Goal: Information Seeking & Learning: Learn about a topic

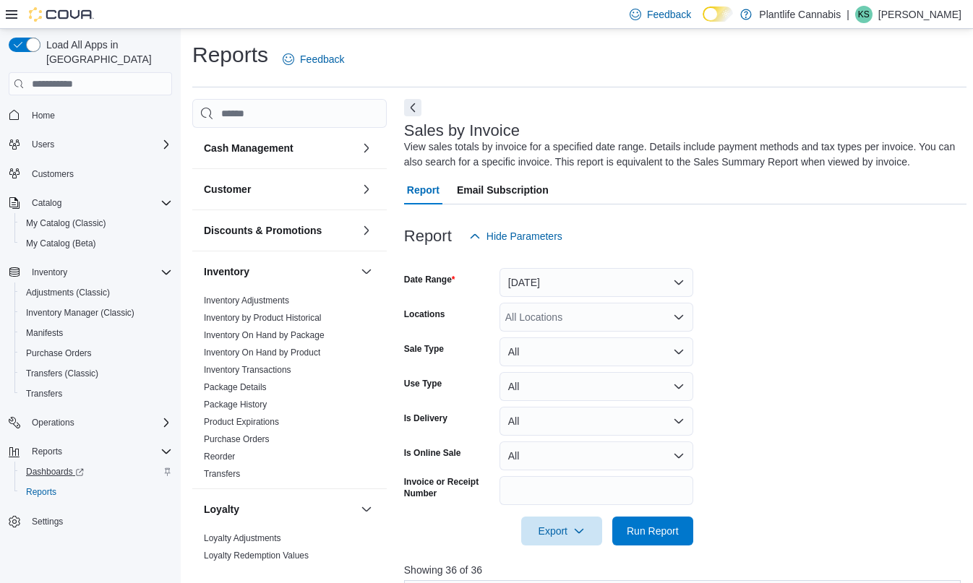
scroll to position [475, 0]
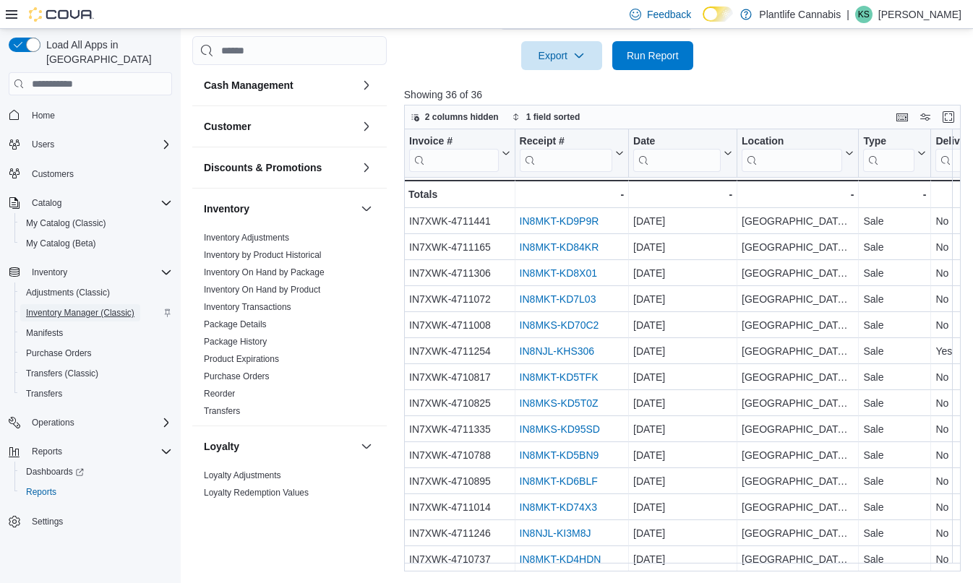
click at [72, 307] on span "Inventory Manager (Classic)" at bounding box center [80, 313] width 108 height 12
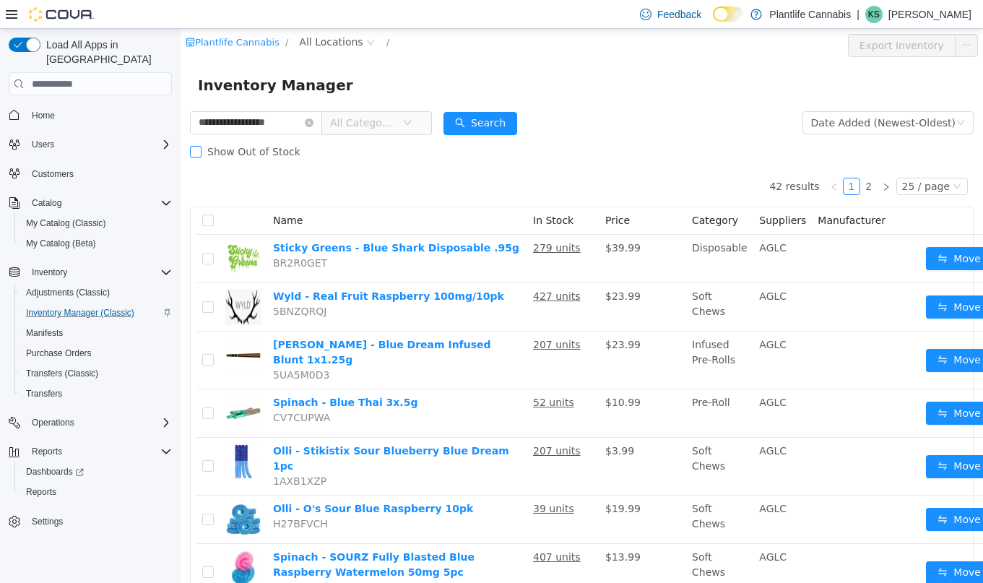
type input "**********"
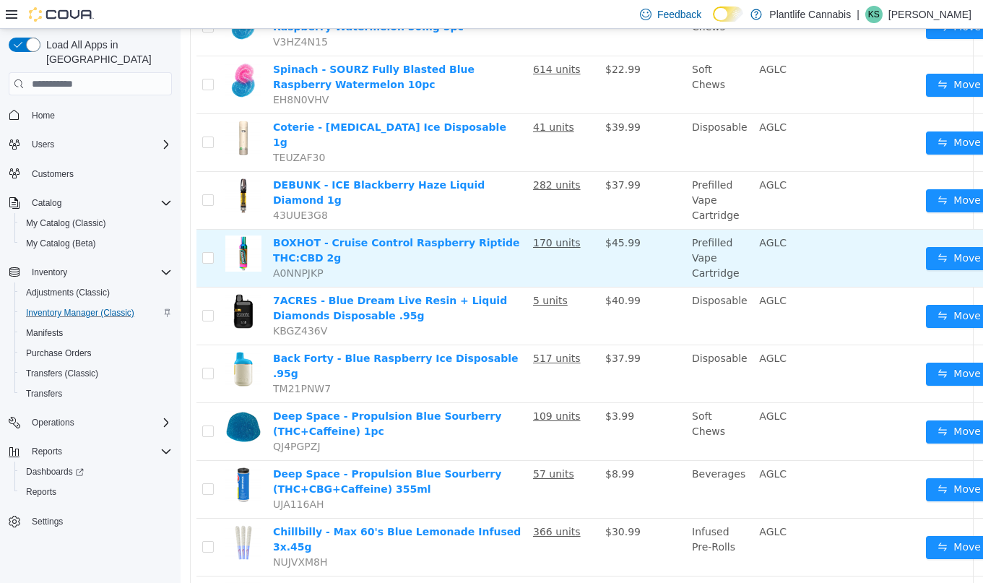
scroll to position [553, 0]
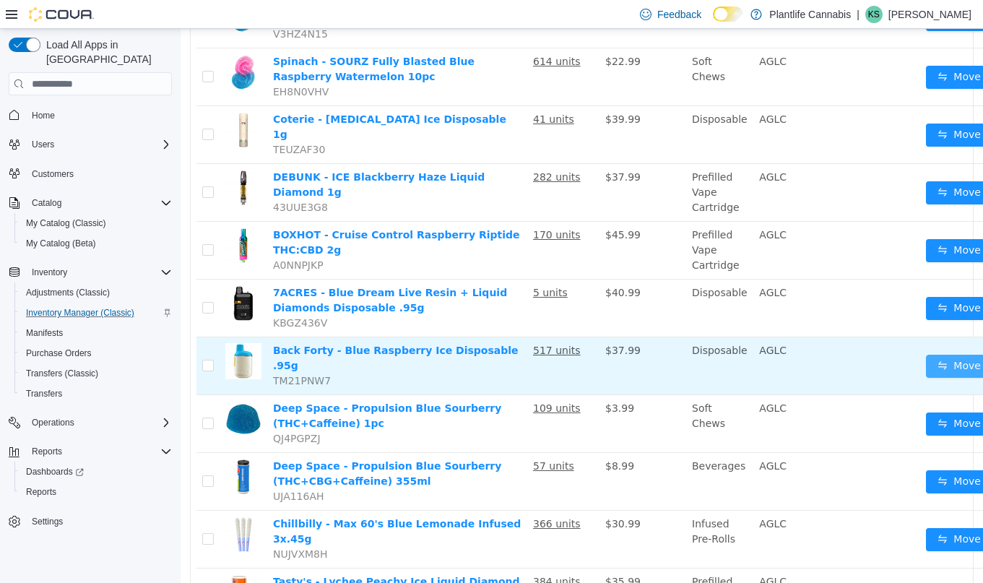
click at [952, 355] on button "Move" at bounding box center [959, 366] width 66 height 23
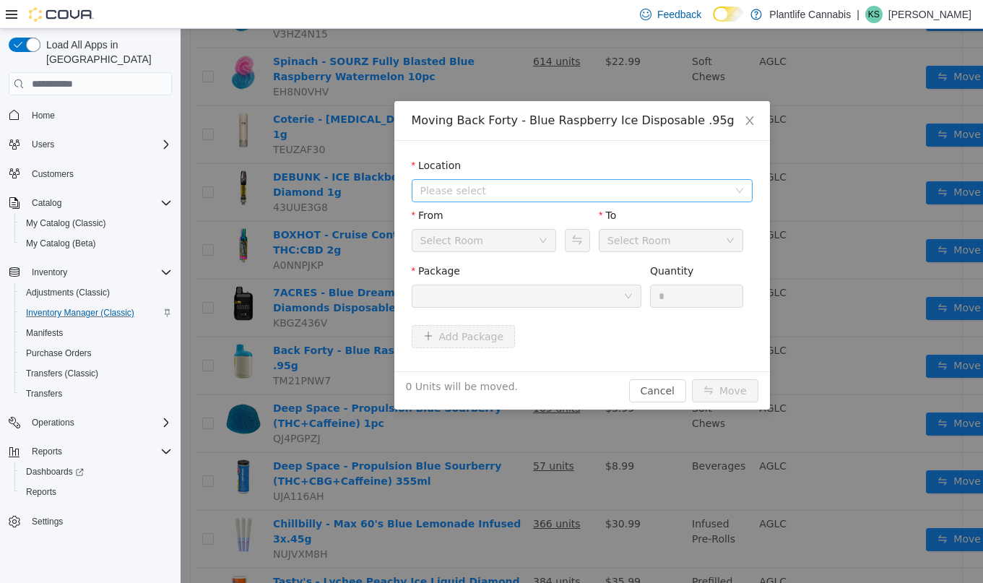
click at [460, 198] on span "Please select" at bounding box center [578, 191] width 314 height 22
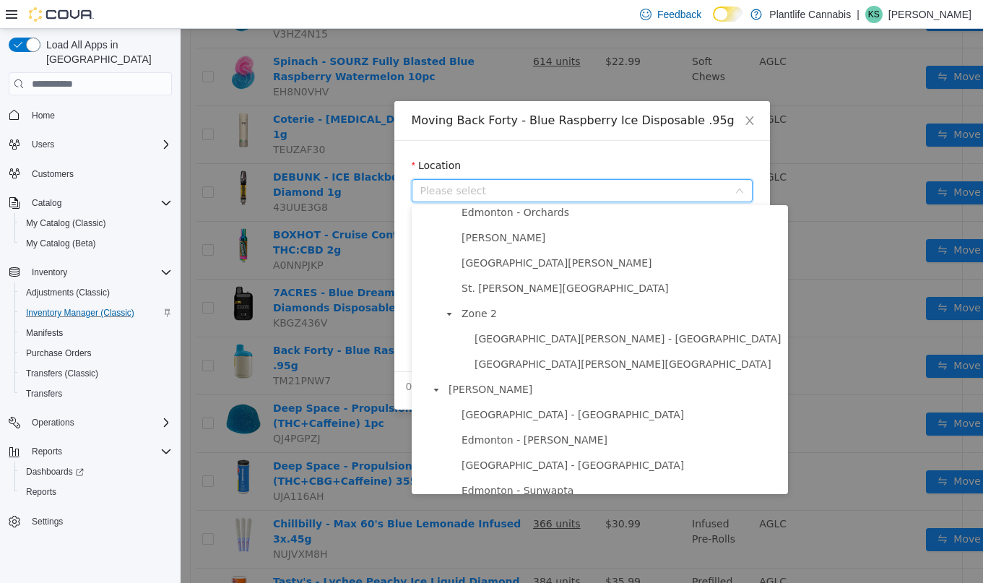
scroll to position [268, 0]
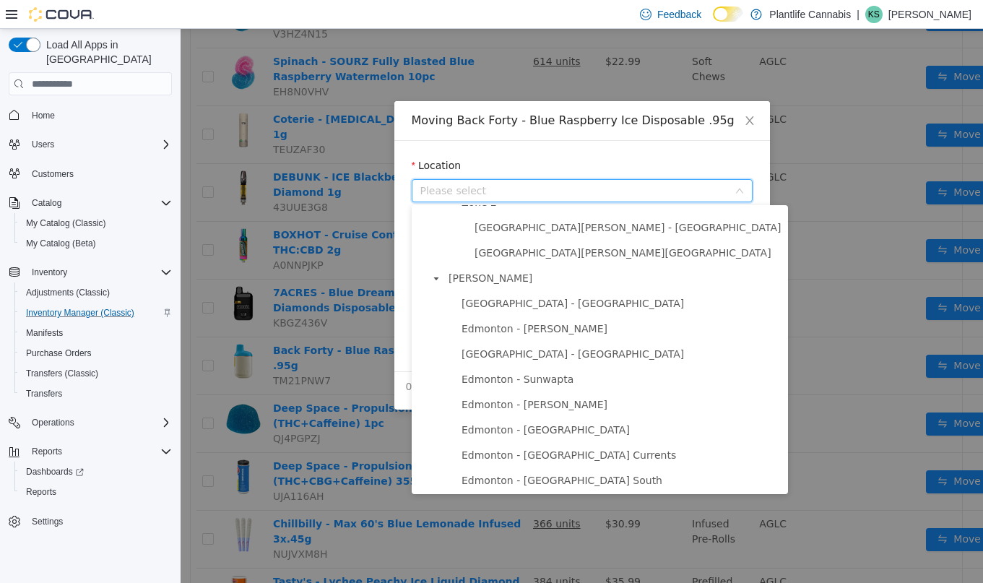
click at [523, 312] on span "Edmonton - Albany" at bounding box center [621, 304] width 327 height 20
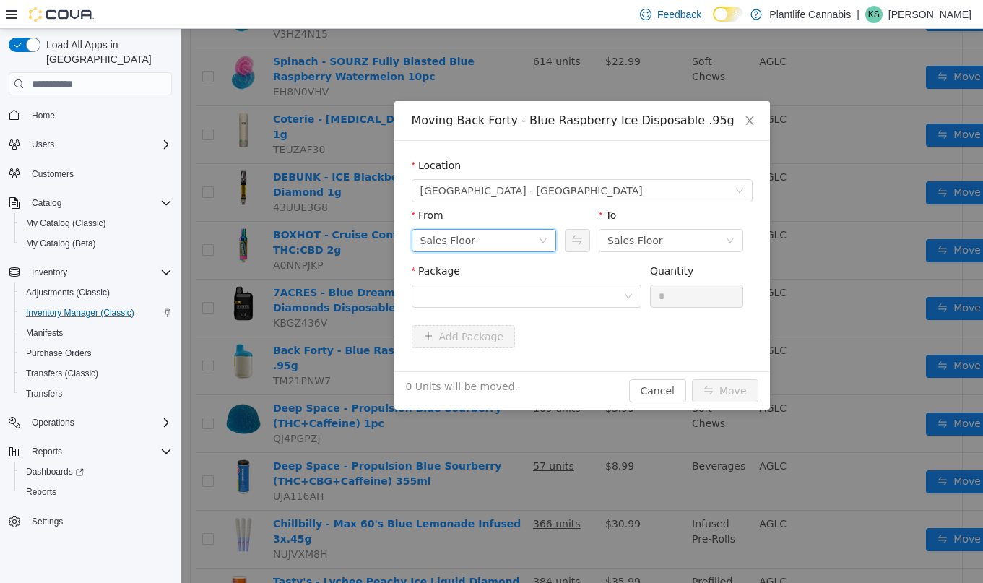
click at [465, 235] on div "Sales Floor" at bounding box center [449, 241] width 56 height 22
click at [634, 236] on div "Sales Floor" at bounding box center [636, 241] width 56 height 22
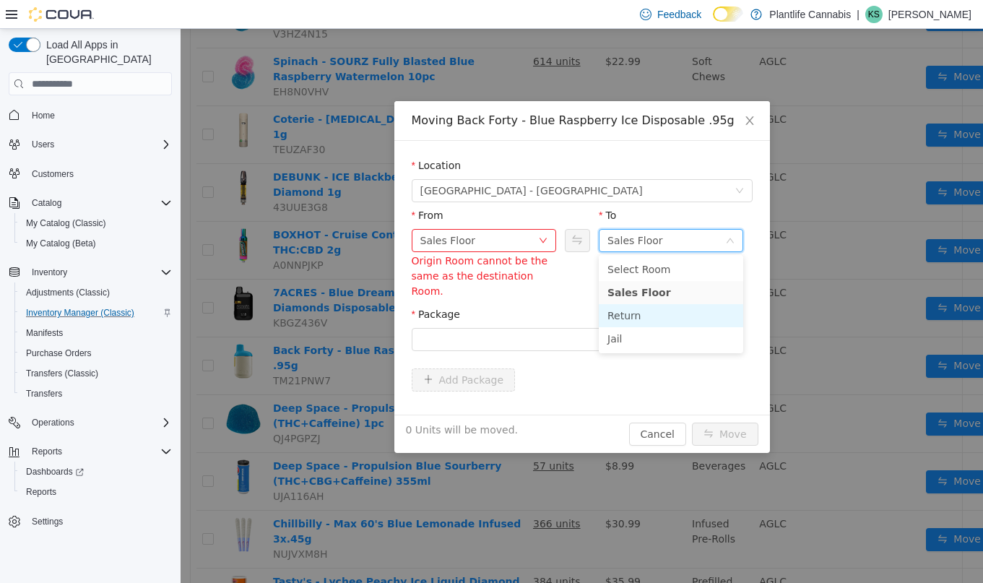
drag, startPoint x: 644, startPoint y: 315, endPoint x: 556, endPoint y: 320, distance: 88.3
click at [644, 315] on li "Return" at bounding box center [671, 315] width 145 height 23
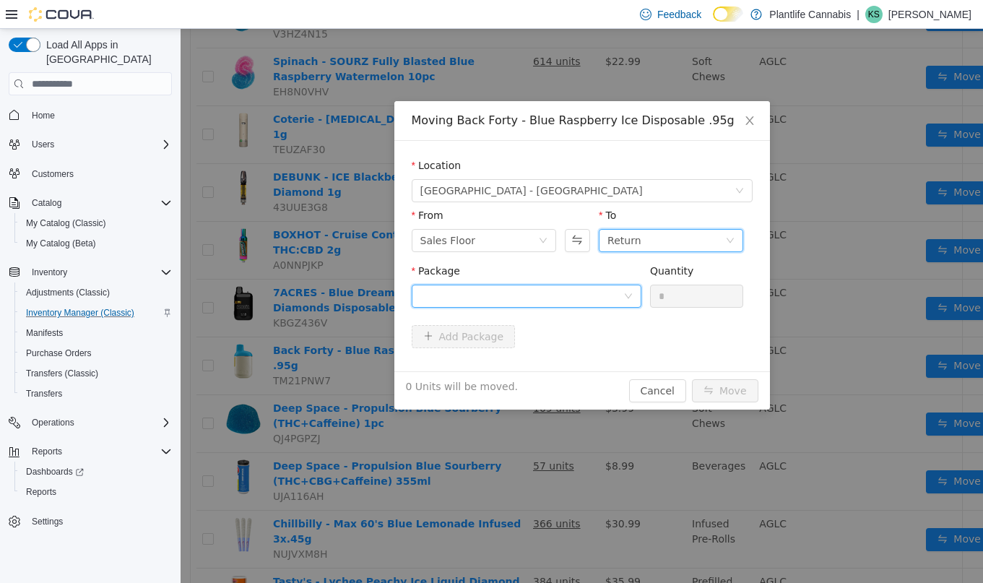
click at [516, 301] on div at bounding box center [522, 296] width 203 height 22
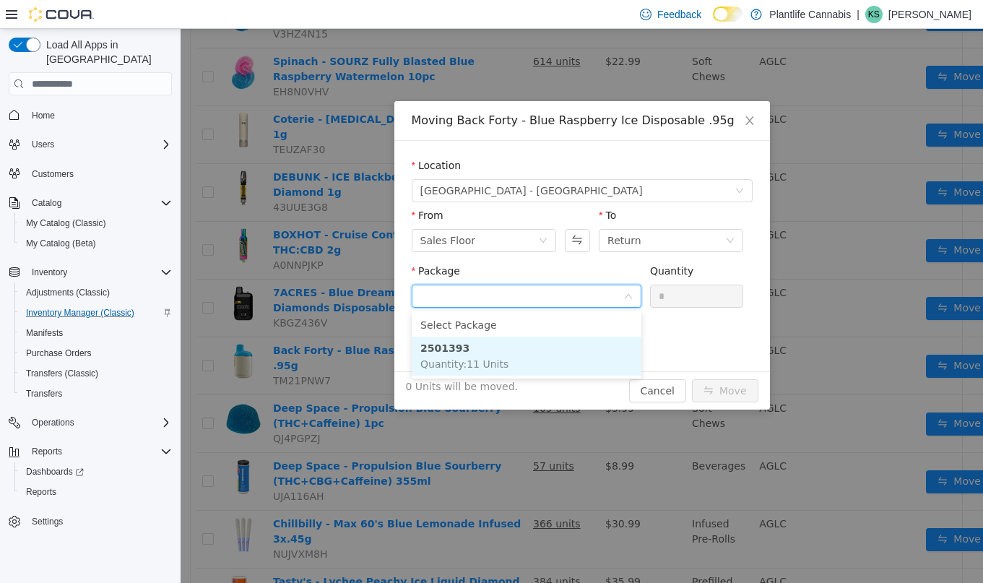
click at [492, 365] on span "Quantity : 11 Units" at bounding box center [465, 364] width 88 height 12
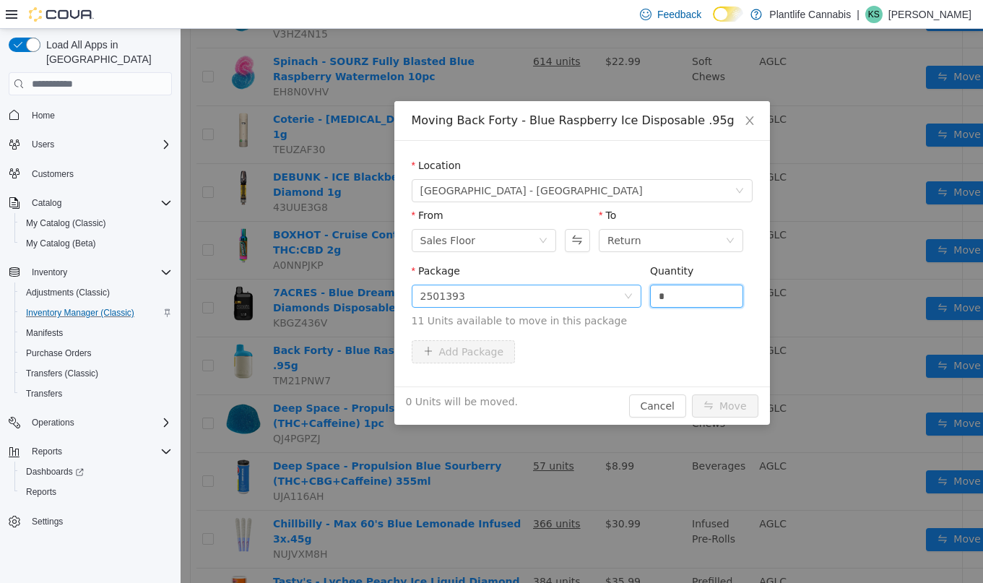
drag, startPoint x: 704, startPoint y: 290, endPoint x: 640, endPoint y: 293, distance: 64.4
click at [640, 293] on span "Package 2501393 Quantity * 11 Units available to move in this package" at bounding box center [582, 297] width 341 height 64
type input "*"
click at [722, 408] on button "Move" at bounding box center [725, 406] width 66 height 23
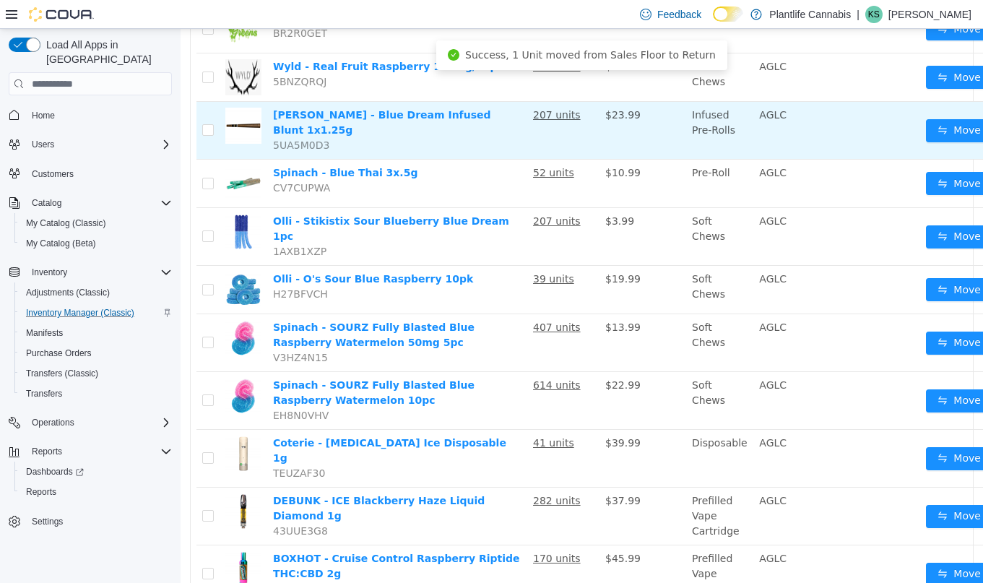
scroll to position [0, 0]
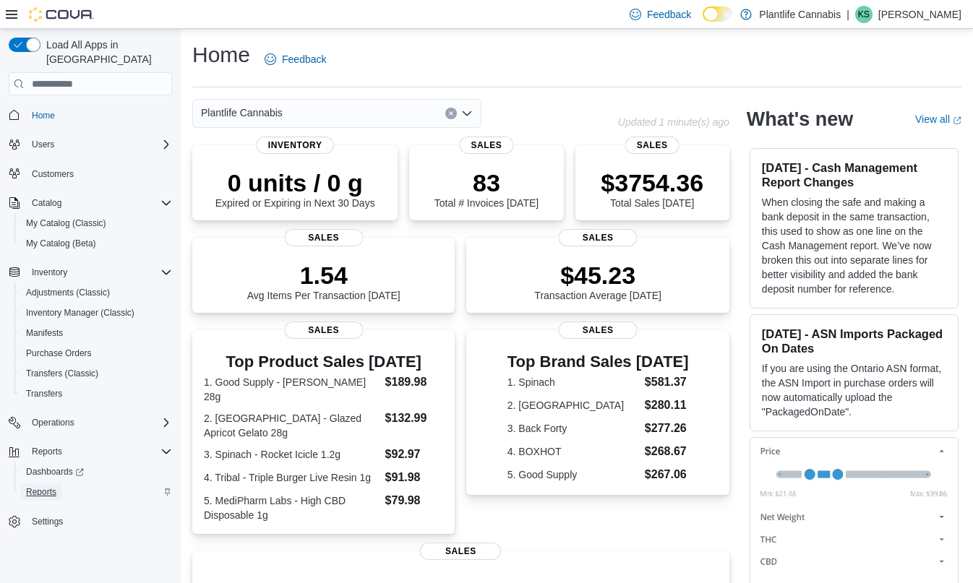
click at [42, 484] on span "Reports" at bounding box center [41, 491] width 30 height 17
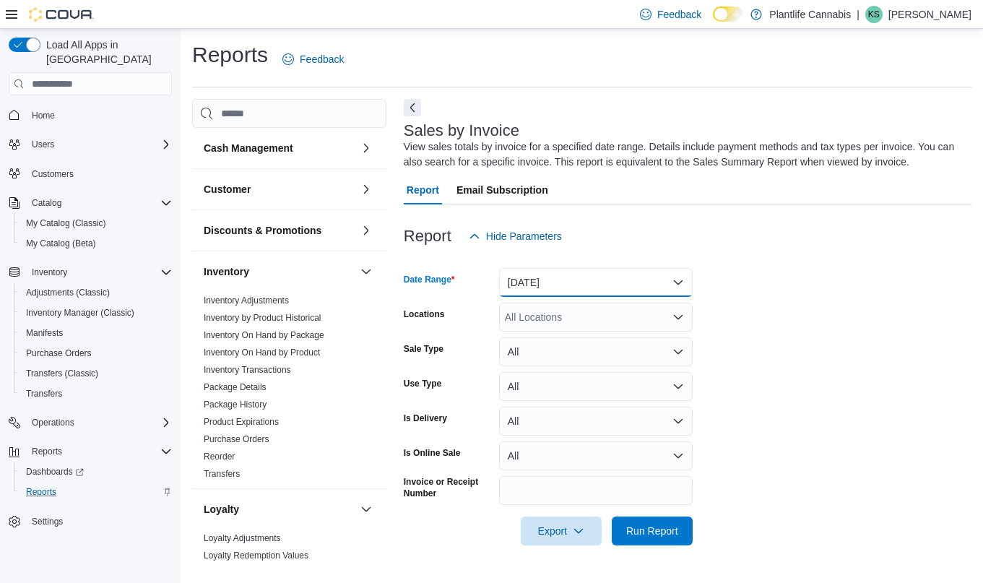
click at [556, 272] on button "Yesterday" at bounding box center [596, 282] width 194 height 29
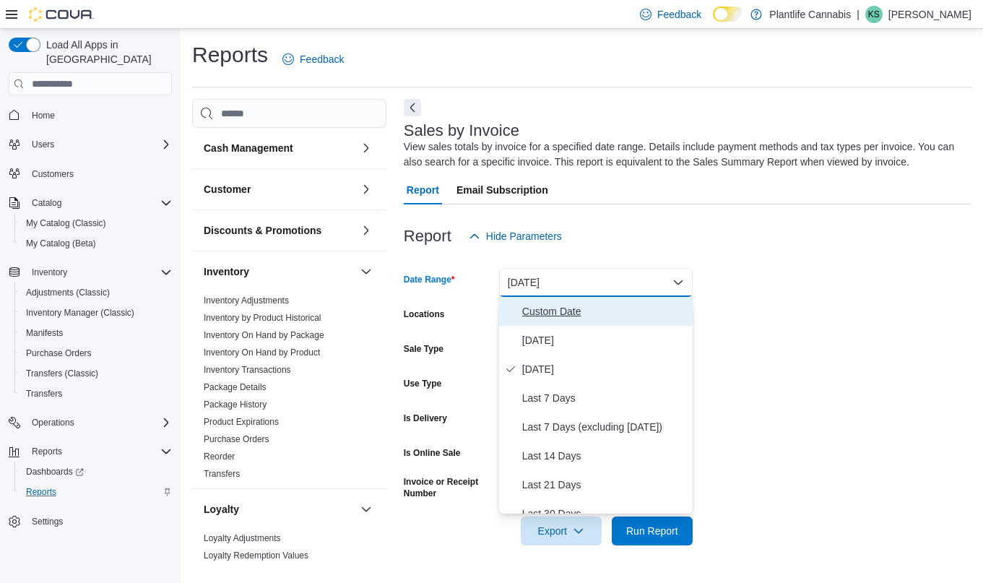
click at [555, 316] on span "Custom Date" at bounding box center [604, 311] width 165 height 17
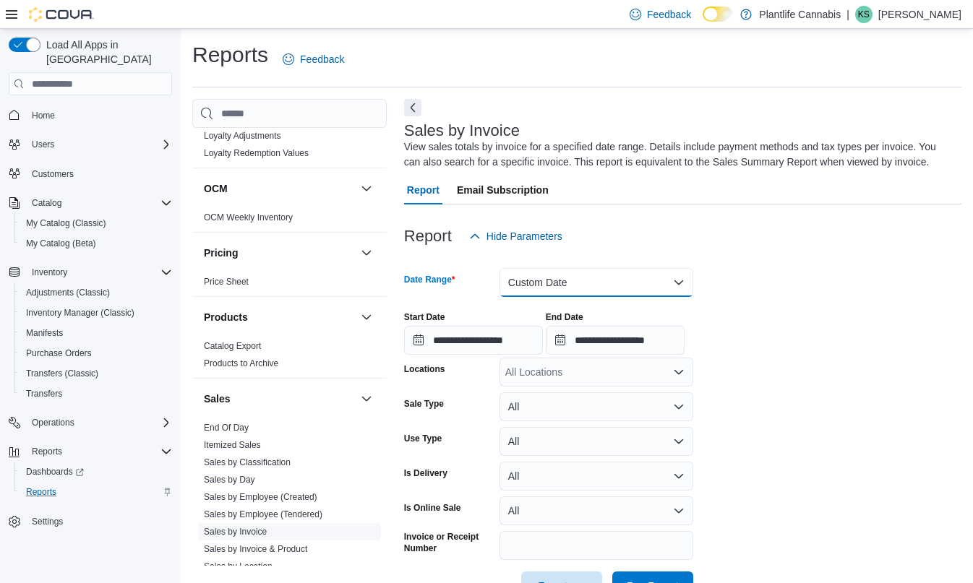
scroll to position [601, 0]
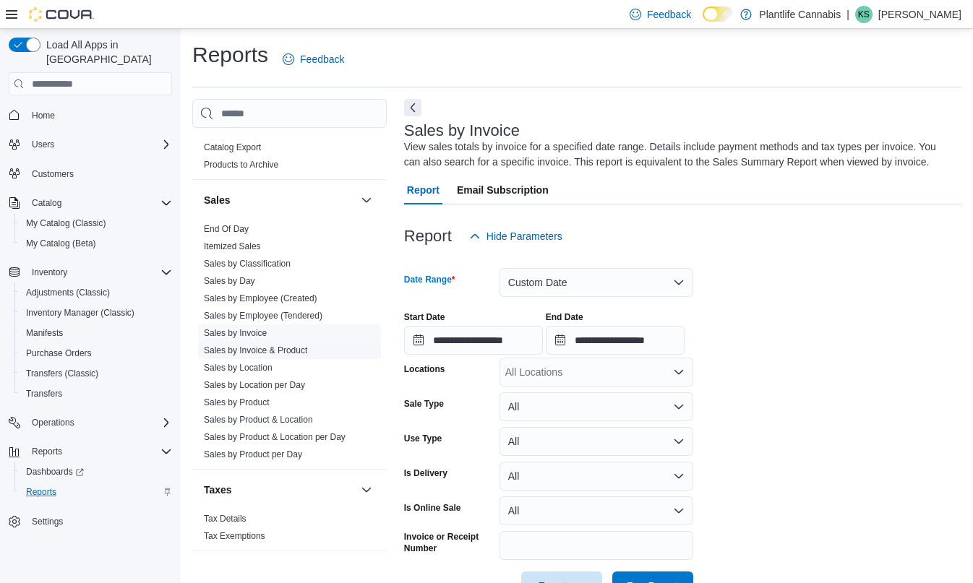
click at [261, 366] on link "Sales by Location" at bounding box center [238, 368] width 69 height 10
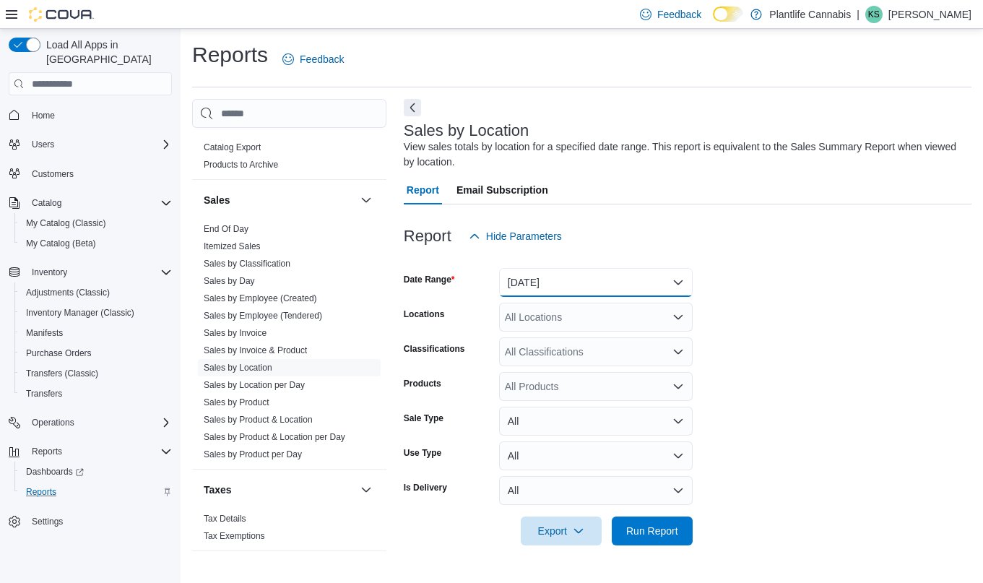
click at [557, 283] on button "Yesterday" at bounding box center [596, 282] width 194 height 29
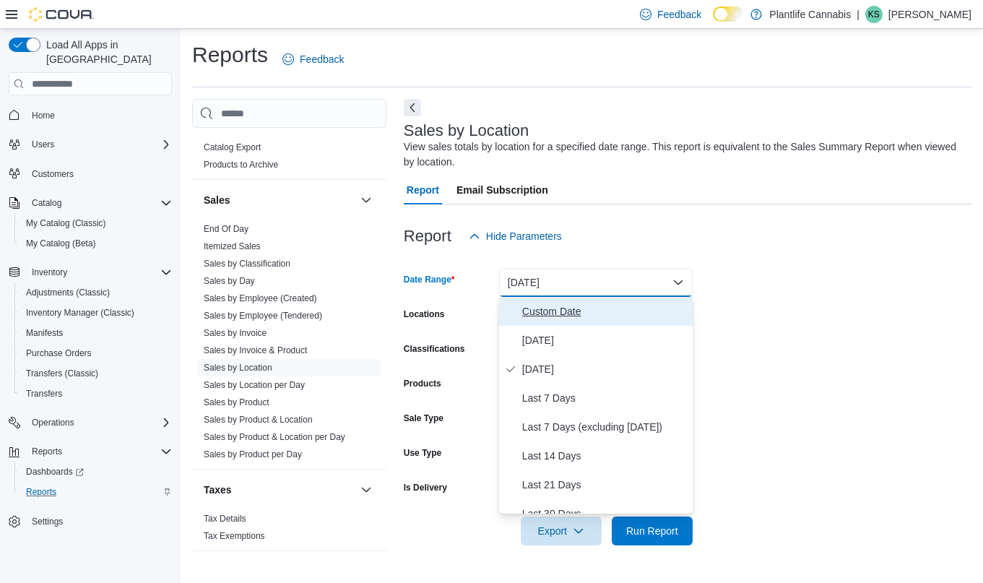
click at [564, 311] on span "Custom Date" at bounding box center [604, 311] width 165 height 17
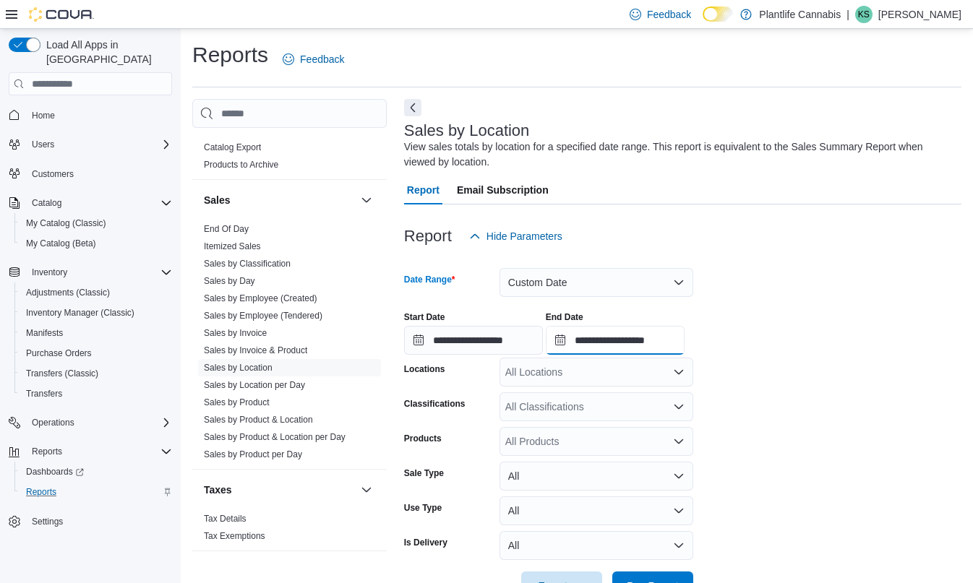
click at [642, 341] on input "**********" at bounding box center [615, 340] width 139 height 29
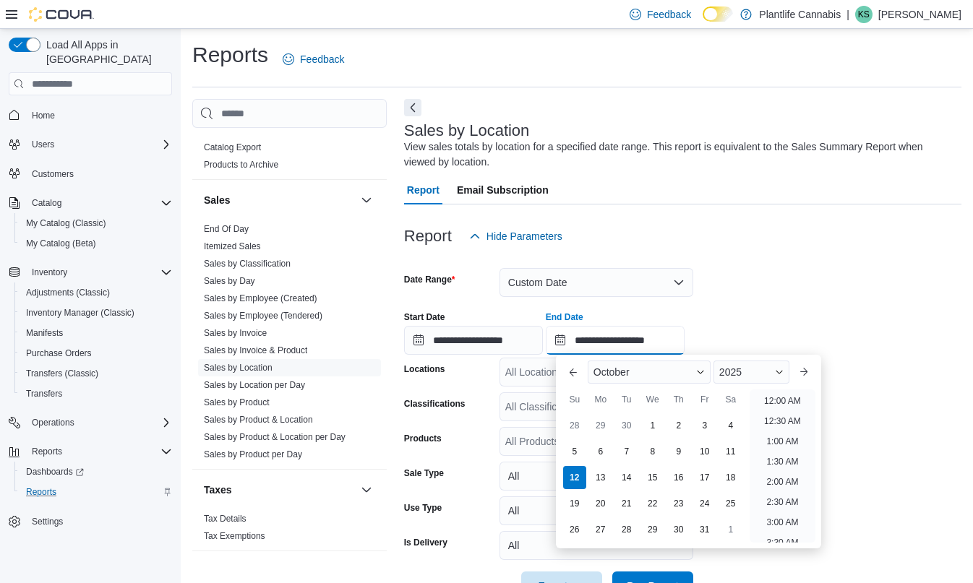
scroll to position [821, 0]
click at [733, 262] on div at bounding box center [682, 259] width 557 height 17
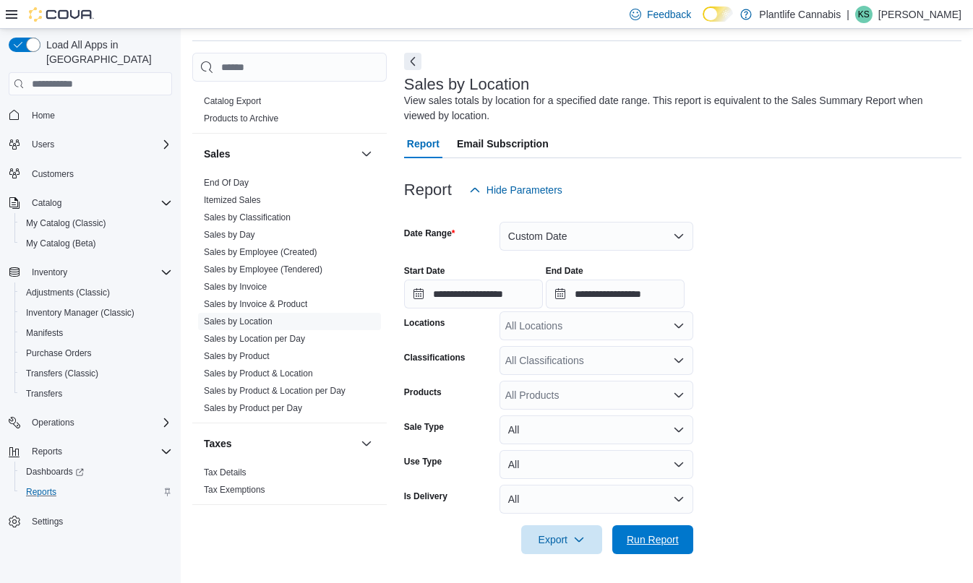
click at [624, 536] on span "Run Report" at bounding box center [653, 539] width 64 height 29
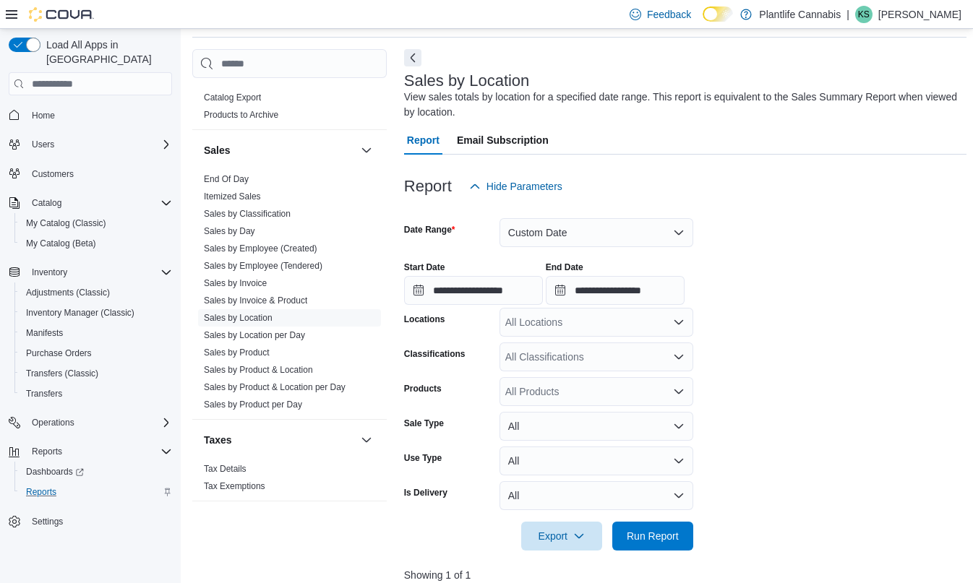
scroll to position [152, 0]
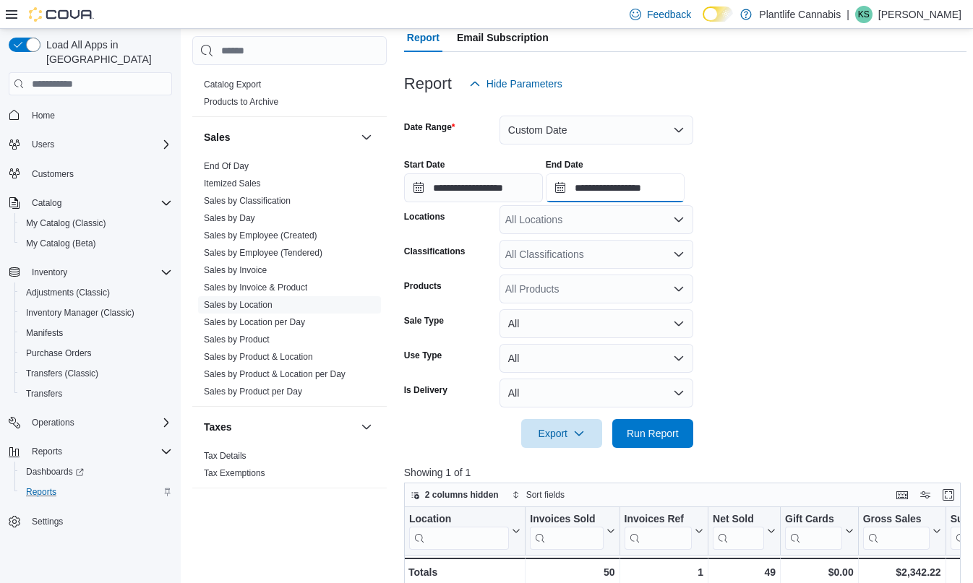
click at [645, 189] on input "**********" at bounding box center [615, 187] width 139 height 29
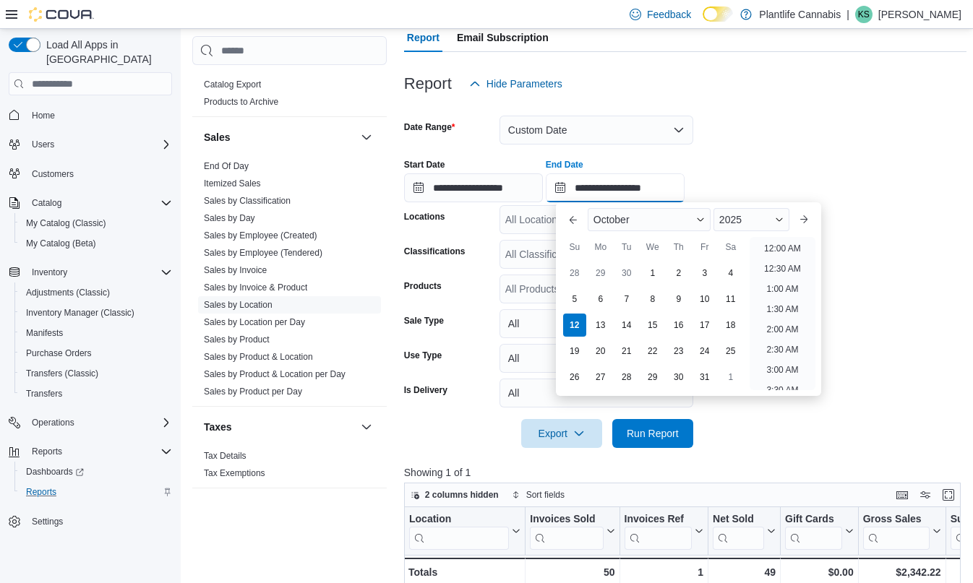
scroll to position [591, 0]
type input "**********"
click at [789, 148] on div "**********" at bounding box center [685, 174] width 562 height 55
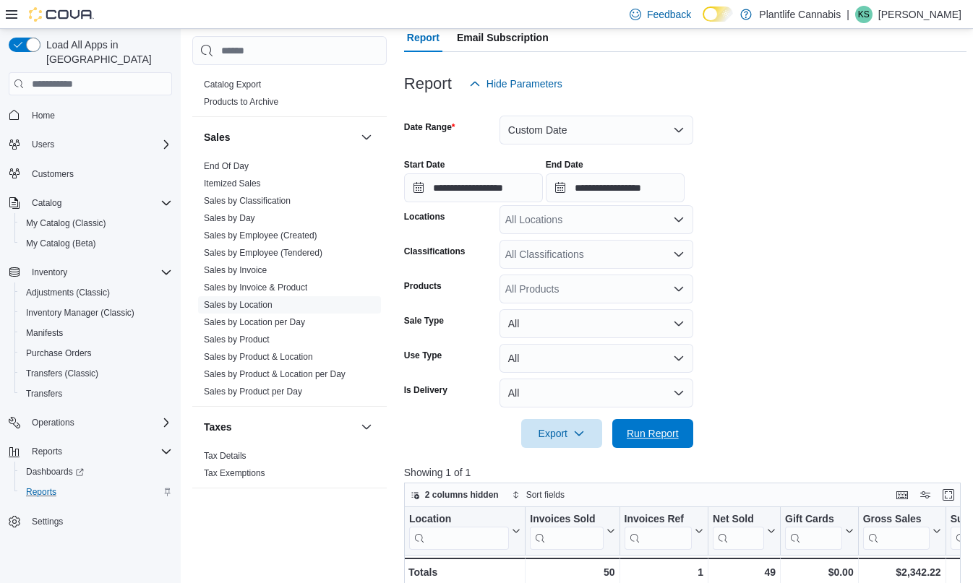
drag, startPoint x: 671, startPoint y: 425, endPoint x: 687, endPoint y: 369, distance: 58.1
click at [671, 423] on span "Run Report" at bounding box center [653, 433] width 64 height 29
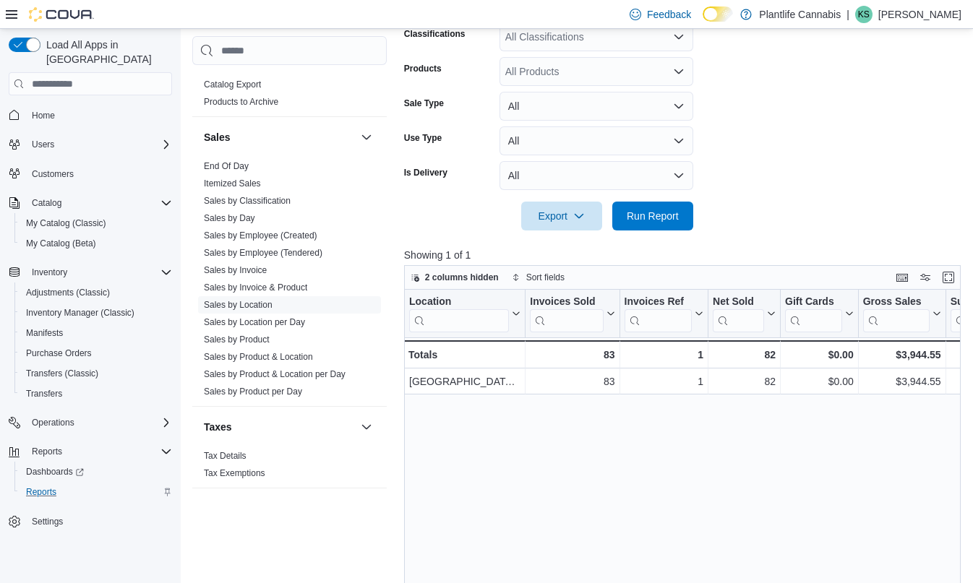
scroll to position [399, 0]
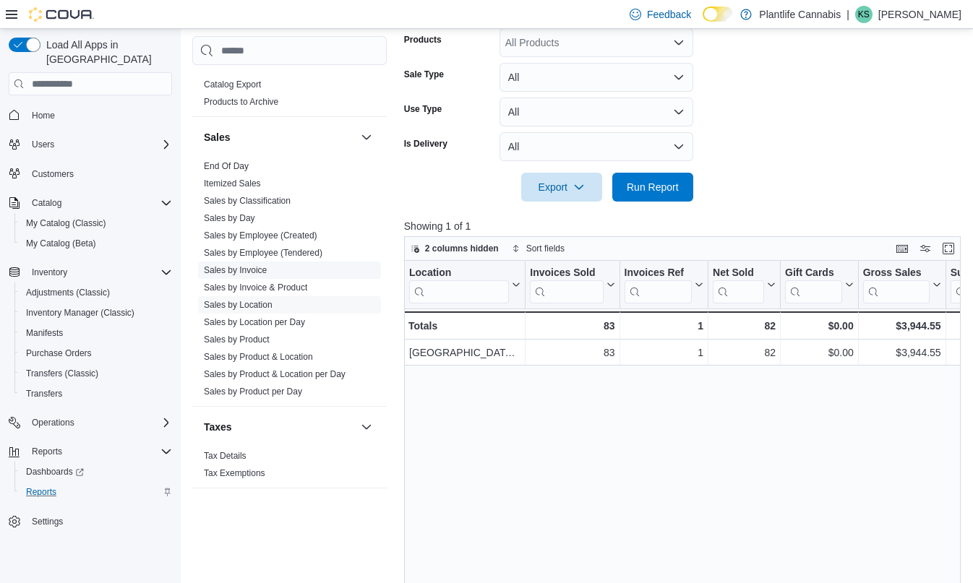
click at [264, 267] on link "Sales by Invoice" at bounding box center [235, 270] width 63 height 10
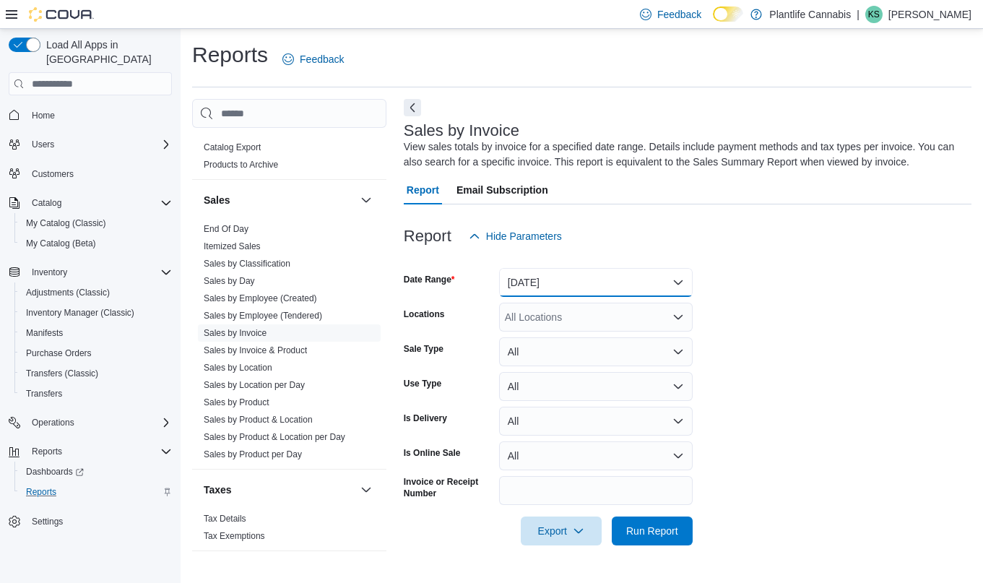
click at [566, 280] on button "Yesterday" at bounding box center [596, 282] width 194 height 29
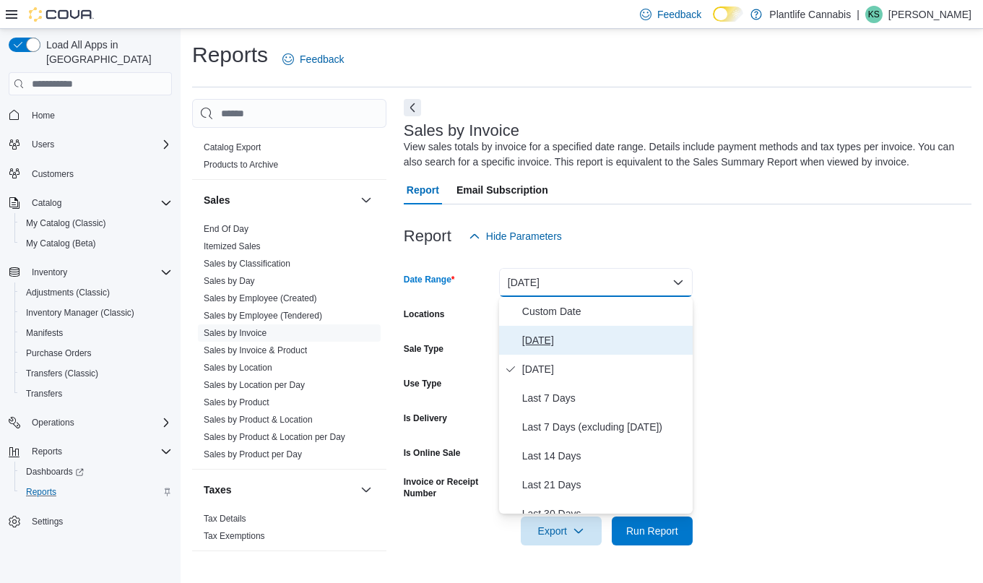
click at [517, 335] on button "Today" at bounding box center [596, 340] width 194 height 29
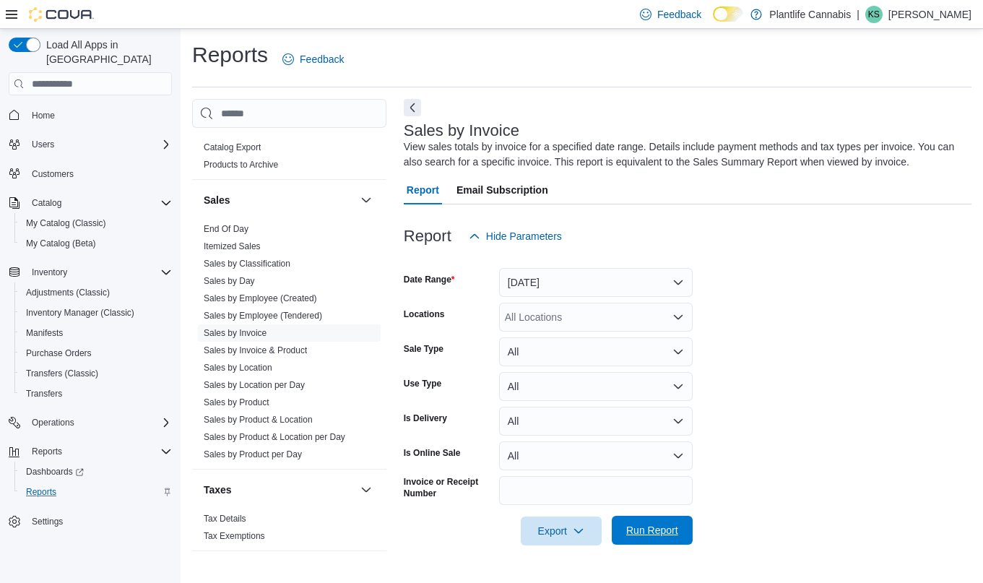
click at [675, 540] on span "Run Report" at bounding box center [653, 530] width 64 height 29
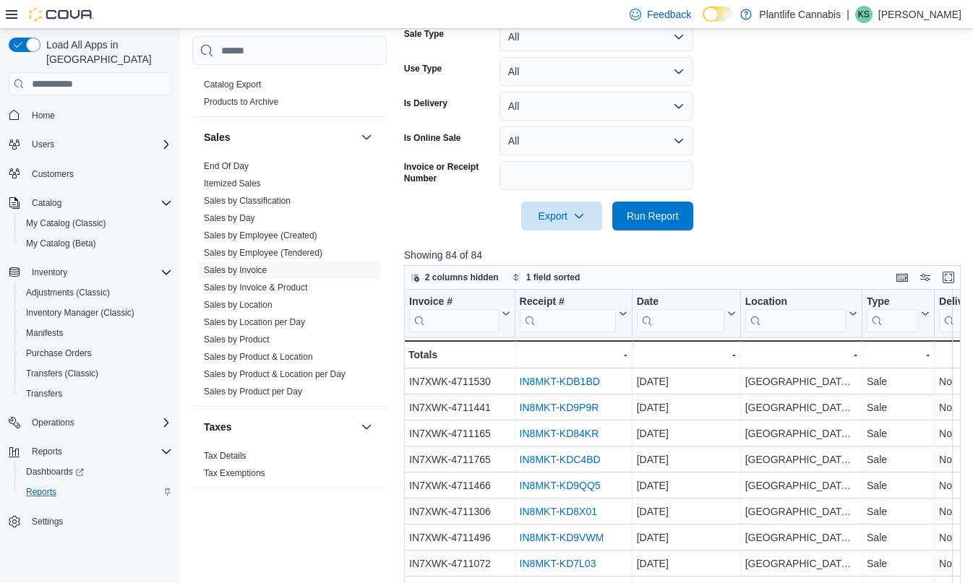
scroll to position [316, 0]
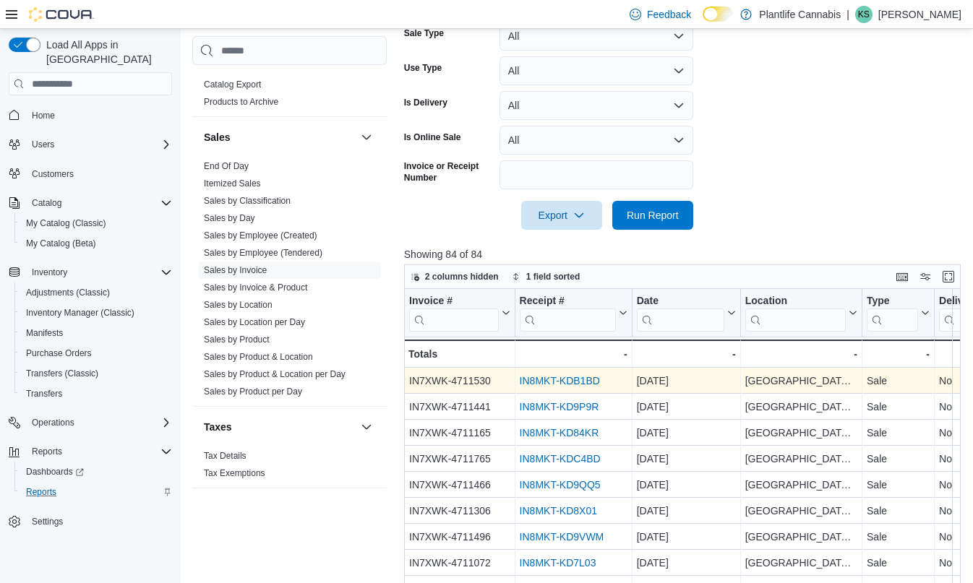
click at [587, 383] on link "IN8MKT-KDB1BD" at bounding box center [559, 382] width 80 height 12
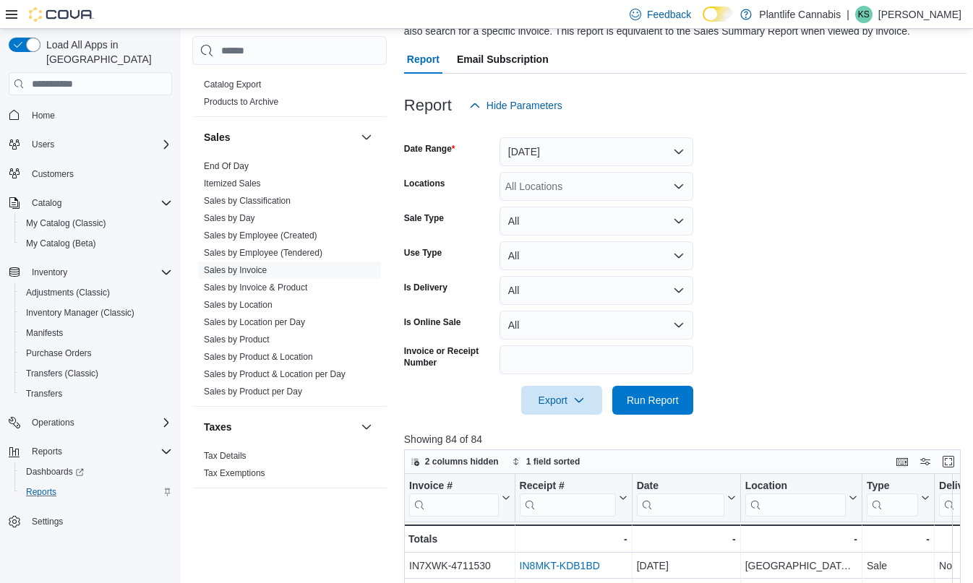
scroll to position [602, 0]
click at [269, 306] on link "Sales by Location" at bounding box center [238, 304] width 69 height 10
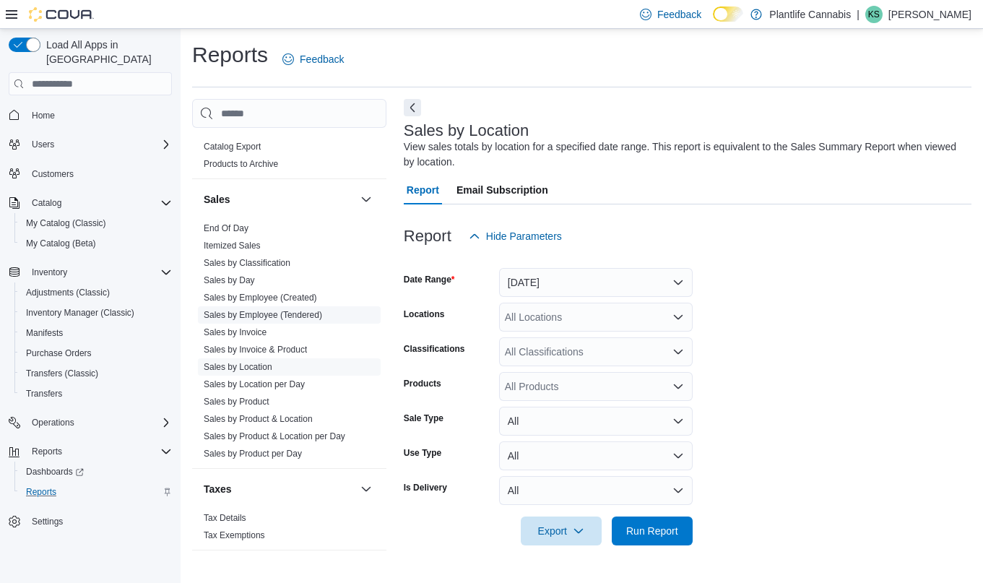
click at [252, 314] on link "Sales by Employee (Tendered)" at bounding box center [263, 315] width 118 height 10
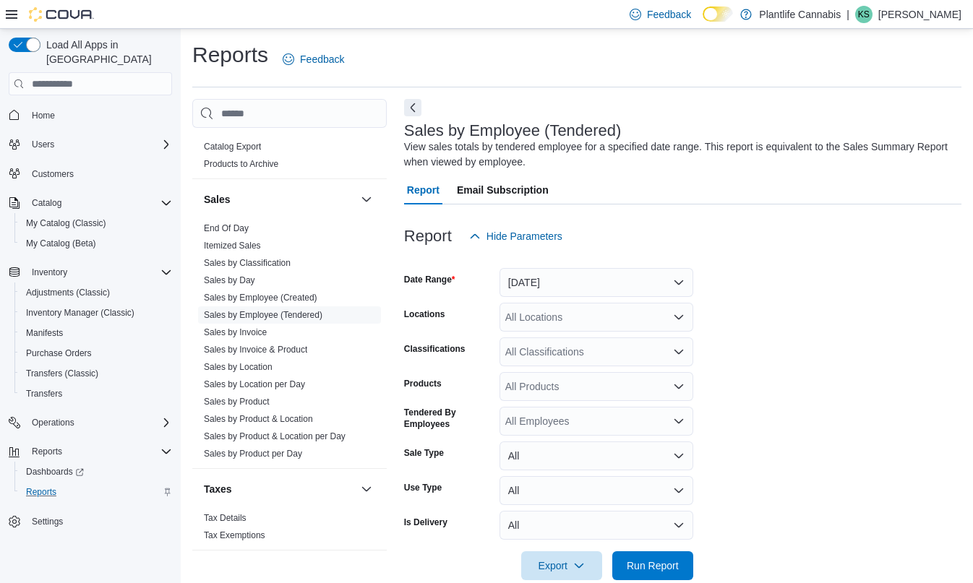
scroll to position [26, 0]
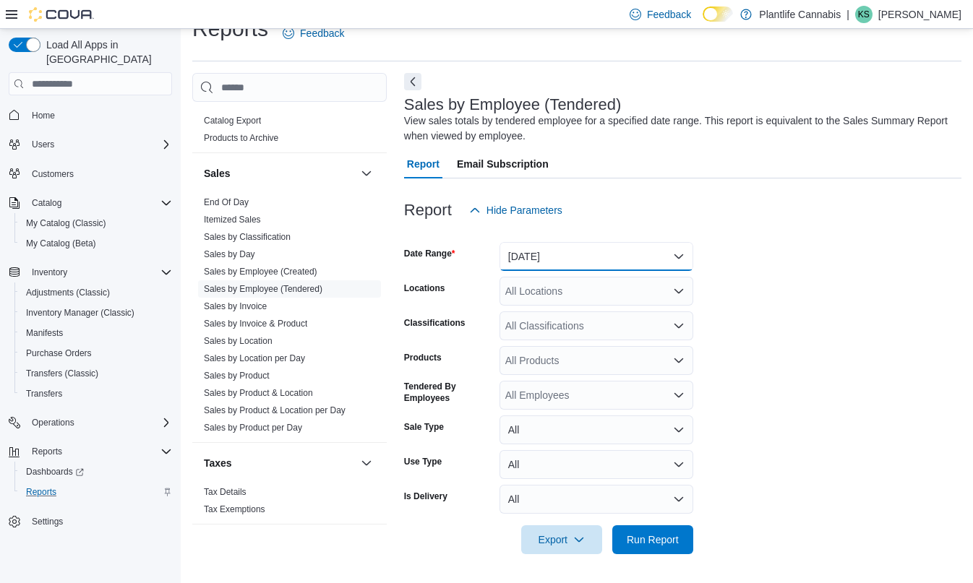
click at [567, 249] on button "Yesterday" at bounding box center [596, 256] width 194 height 29
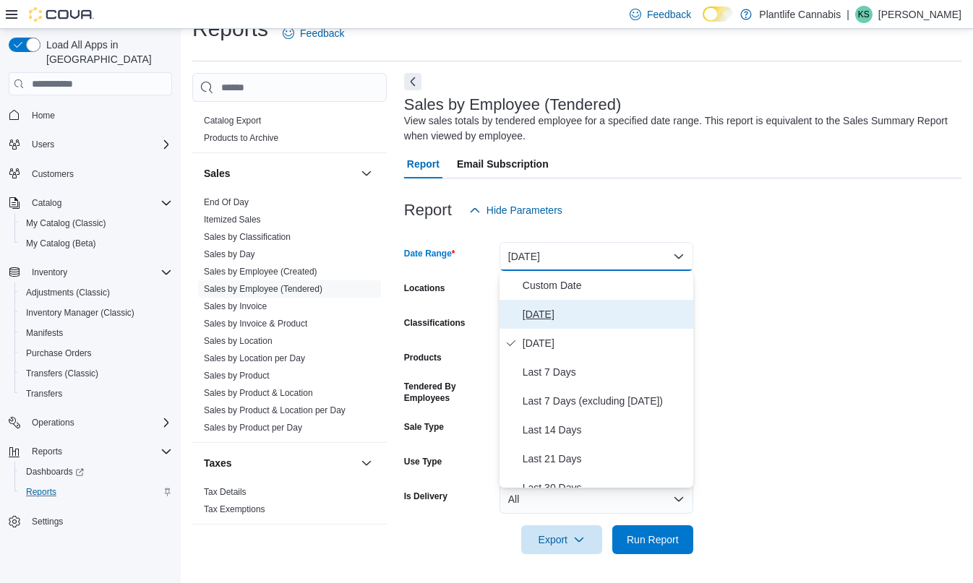
click at [550, 311] on span "Today" at bounding box center [604, 314] width 165 height 17
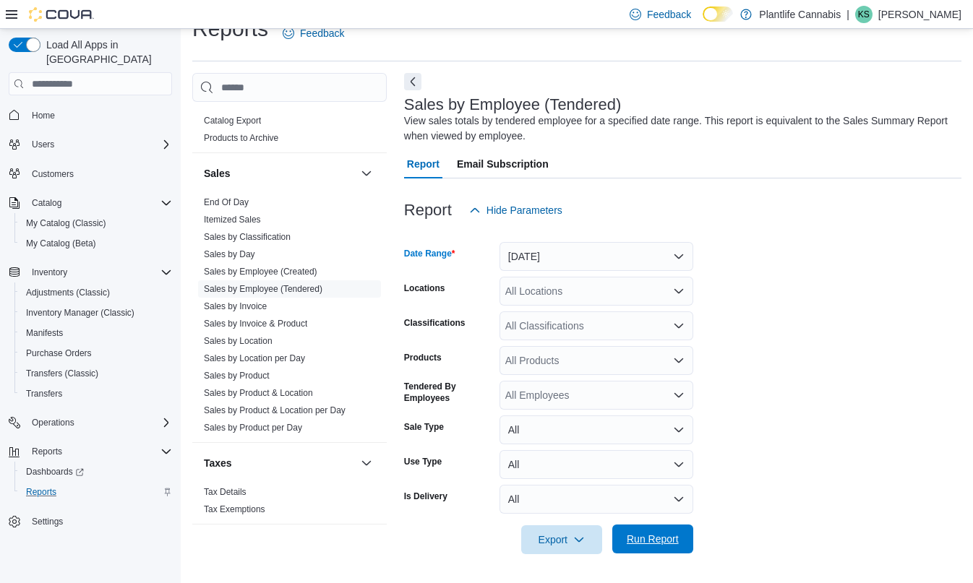
click at [659, 534] on span "Run Report" at bounding box center [652, 539] width 52 height 14
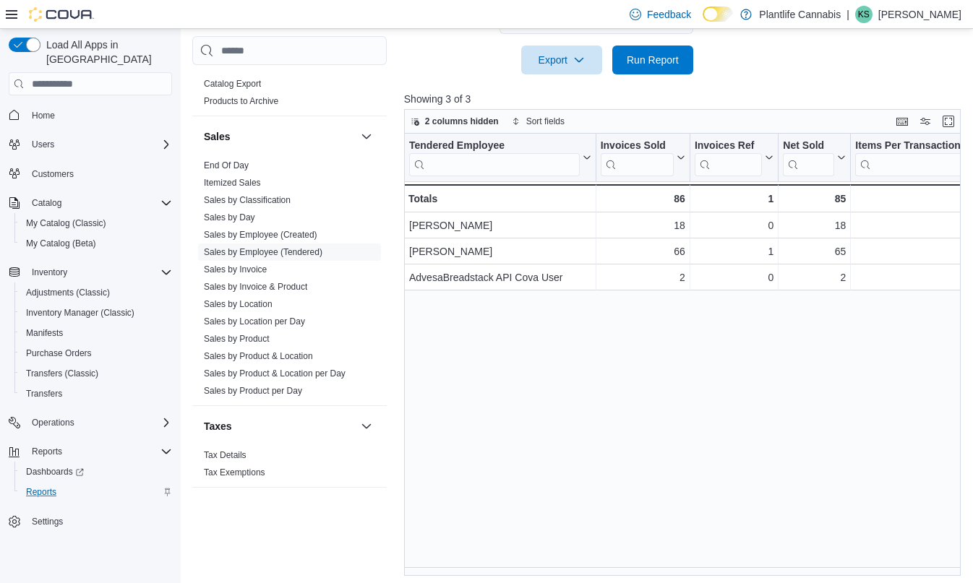
scroll to position [510, 0]
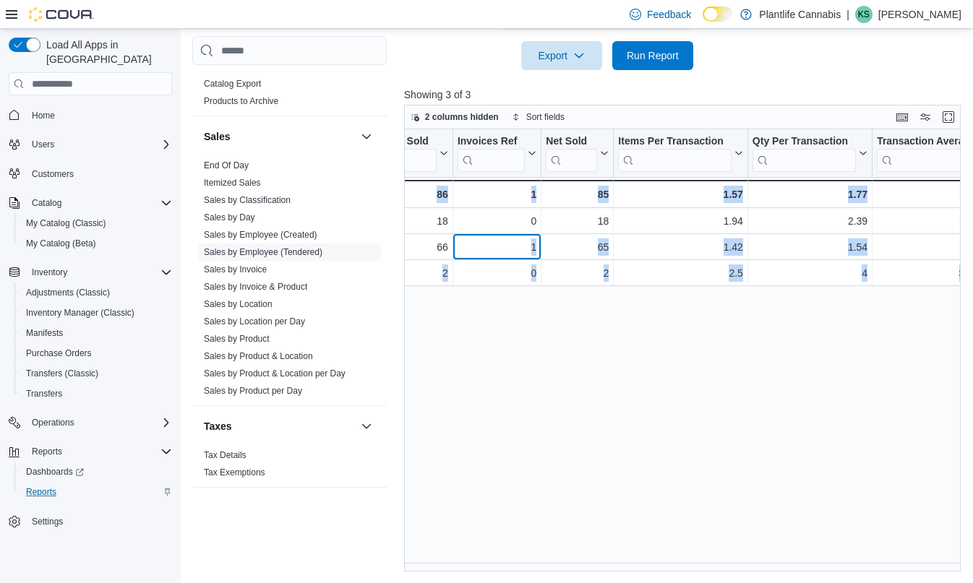
drag, startPoint x: 704, startPoint y: 240, endPoint x: 964, endPoint y: 246, distance: 260.2
click at [964, 246] on div "Tendered Employee Click to view column header actions Invoices Sold Click to vi…" at bounding box center [685, 350] width 562 height 442
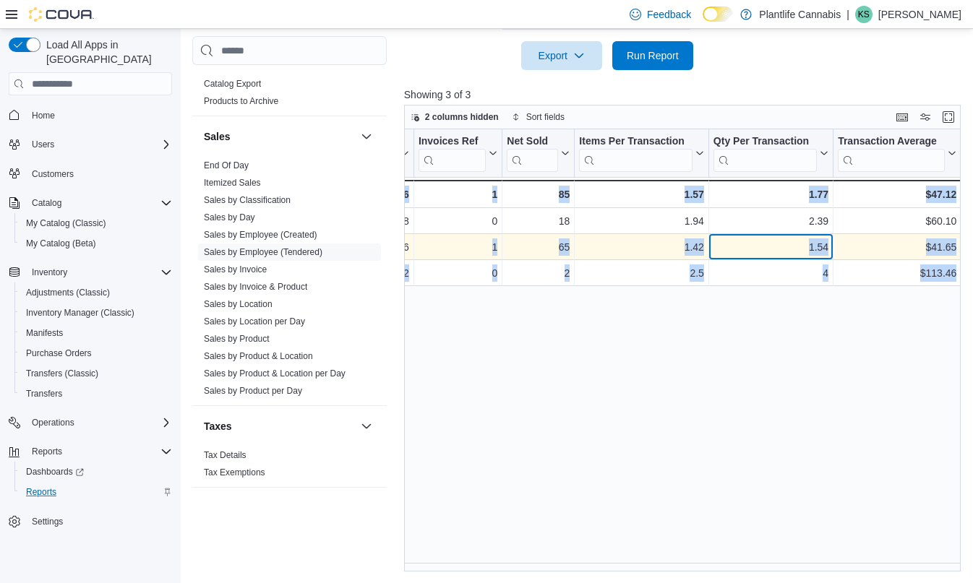
click at [798, 245] on div "1.54" at bounding box center [770, 247] width 115 height 17
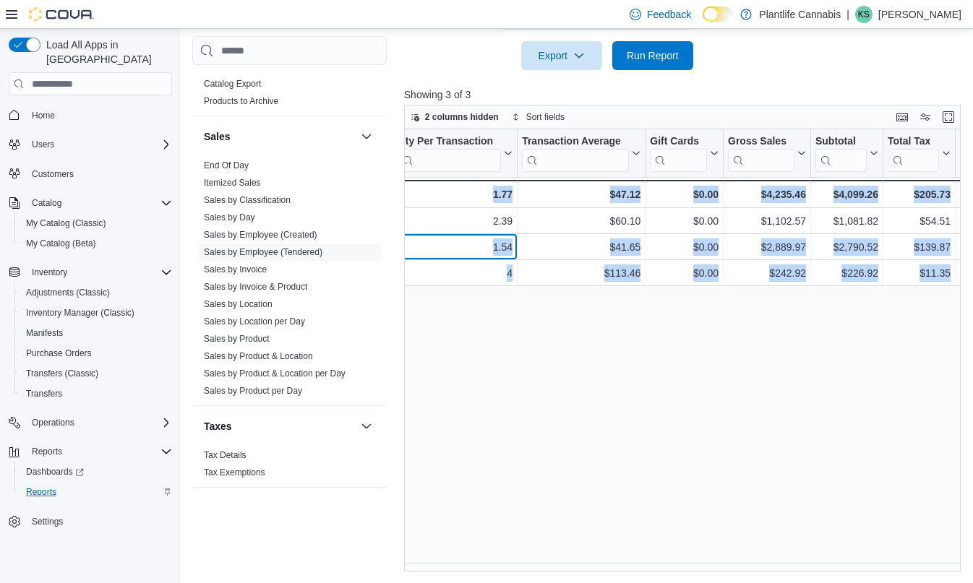
drag, startPoint x: 792, startPoint y: 246, endPoint x: 974, endPoint y: 246, distance: 182.1
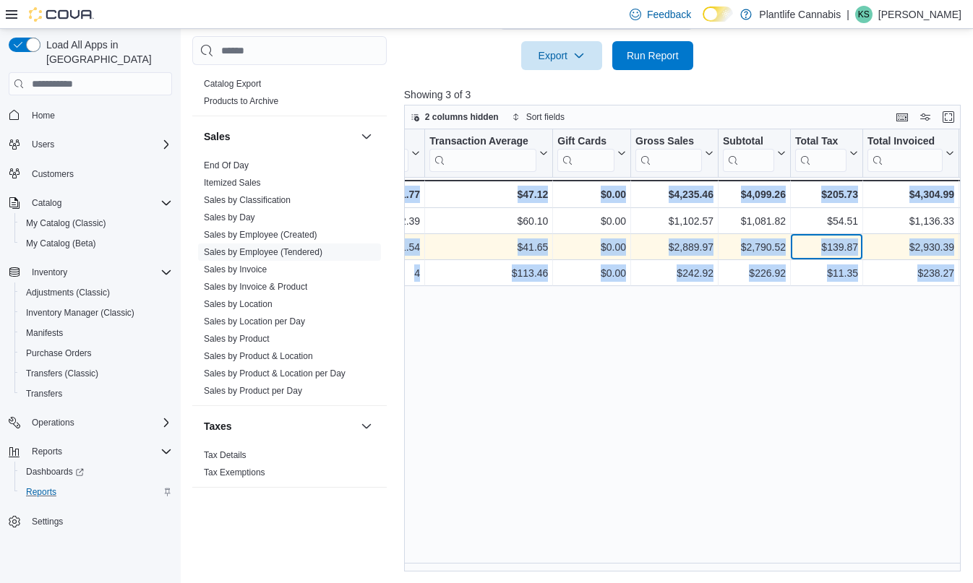
click at [822, 249] on div "$139.87" at bounding box center [826, 247] width 63 height 17
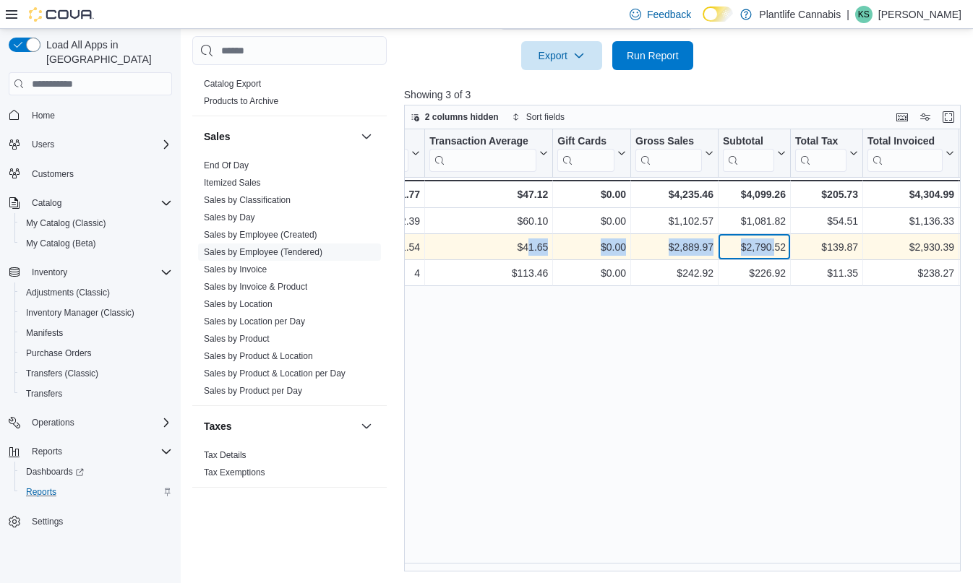
drag, startPoint x: 723, startPoint y: 248, endPoint x: 524, endPoint y: 248, distance: 198.7
click at [524, 248] on div "1.42 - Items Per Transaction, column 5, row 2 1.54 - Qty Per Transaction, colum…" at bounding box center [602, 248] width 1765 height 26
click at [631, 257] on div "$2,889.97 - Gross Sales, column 9, row 2" at bounding box center [674, 248] width 87 height 26
click at [715, 246] on div "$2,889.97 - Gross Sales, column 9, row 2" at bounding box center [674, 248] width 87 height 26
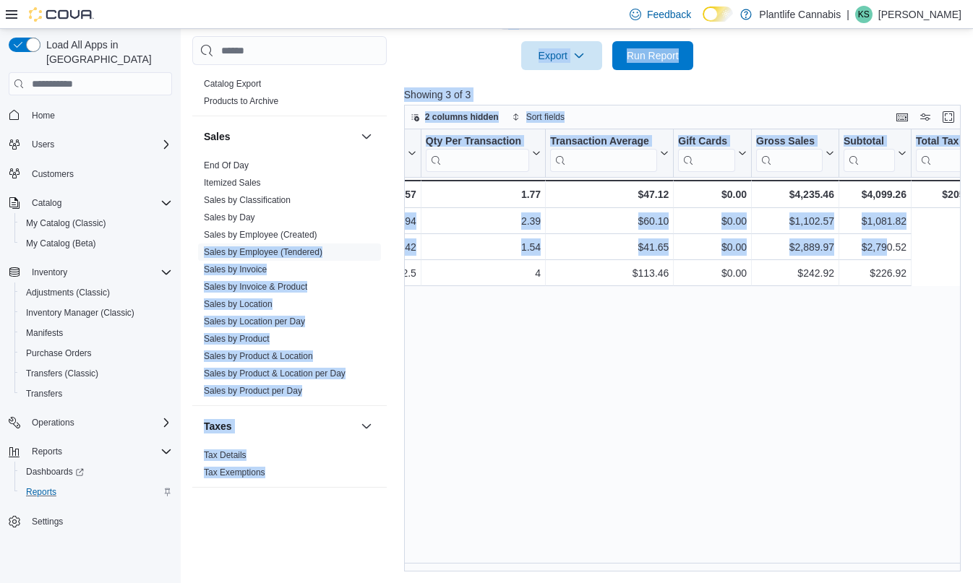
scroll to position [0, 89]
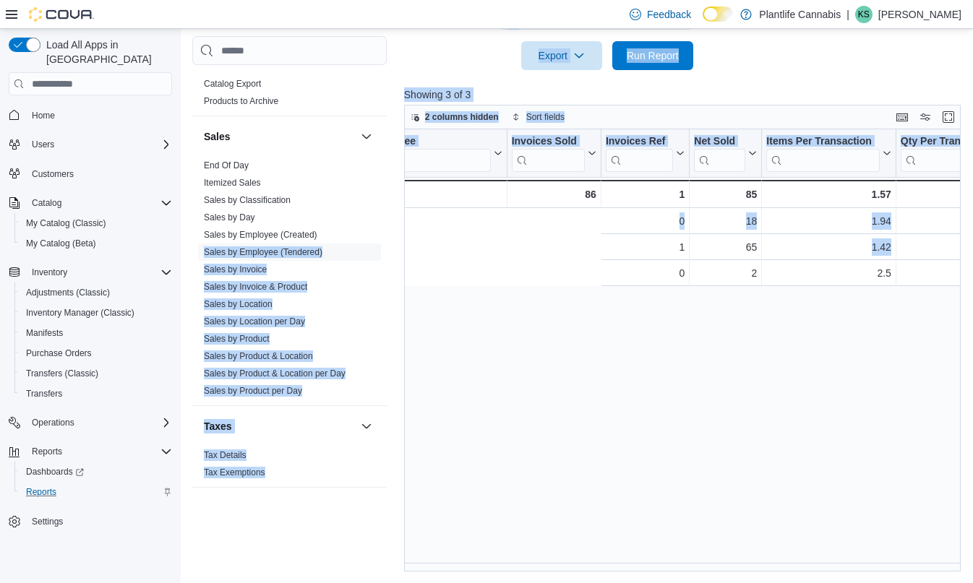
drag, startPoint x: 762, startPoint y: 243, endPoint x: 384, endPoint y: 238, distance: 377.9
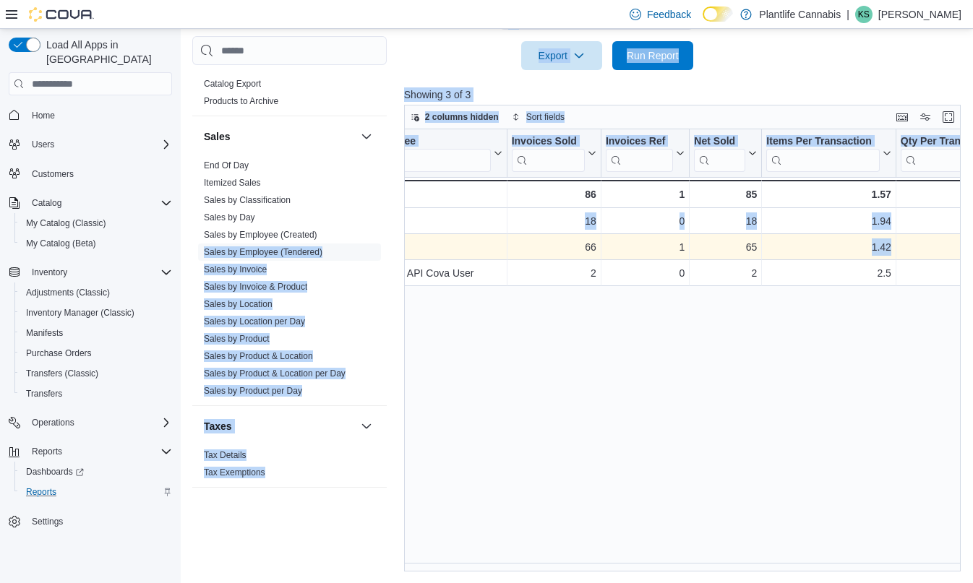
scroll to position [0, 0]
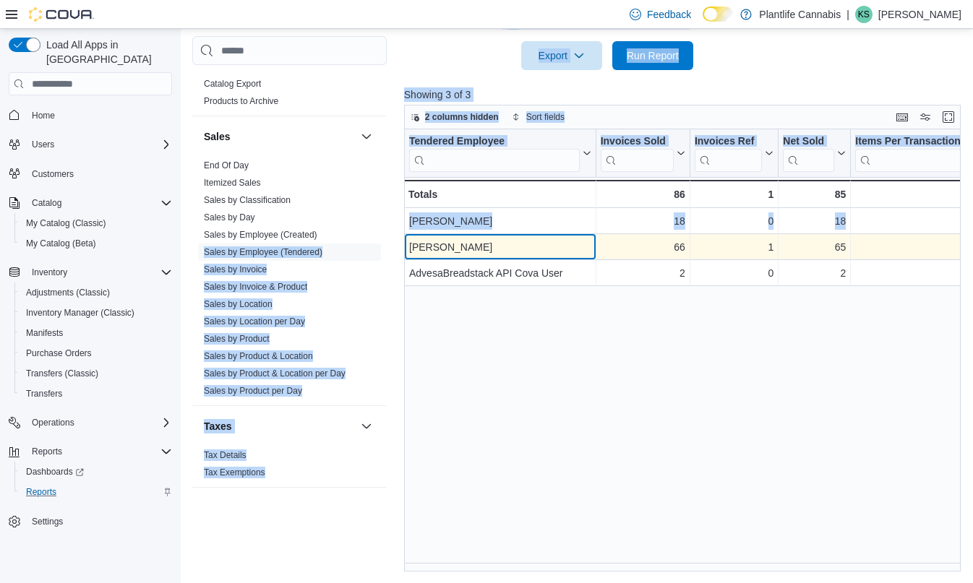
click at [490, 244] on div "[PERSON_NAME]" at bounding box center [500, 247] width 182 height 17
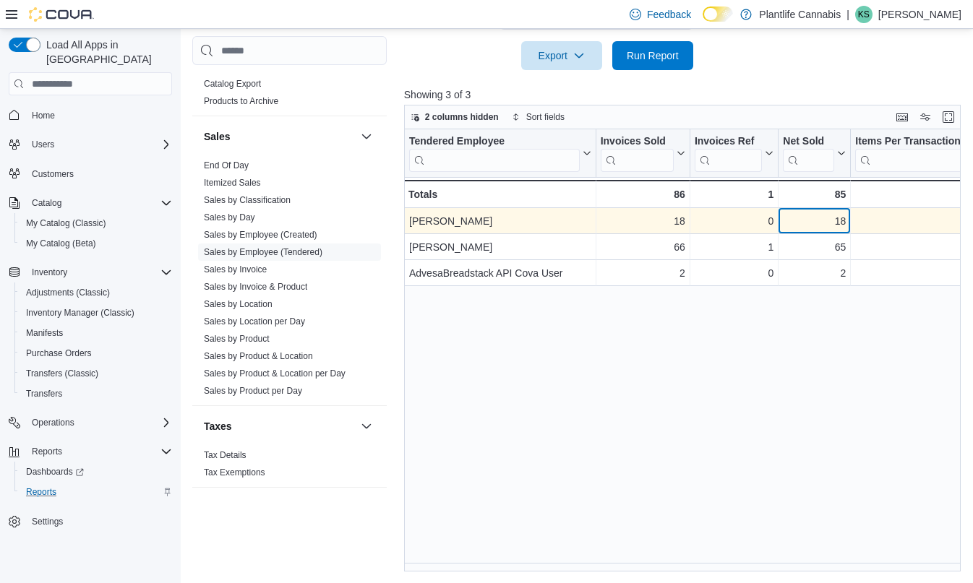
click at [840, 233] on div "18 - Net Sold, column 4, row 1" at bounding box center [814, 222] width 72 height 26
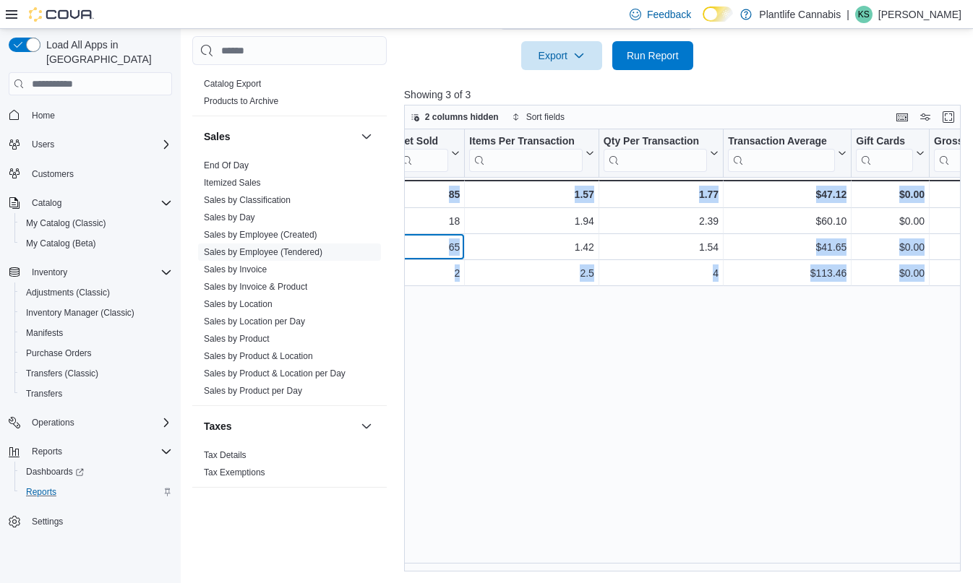
drag, startPoint x: 819, startPoint y: 245, endPoint x: 957, endPoint y: 245, distance: 138.7
click at [957, 245] on div "Tendered Employee Click to view column header actions Invoices Sold Click to vi…" at bounding box center [685, 350] width 562 height 442
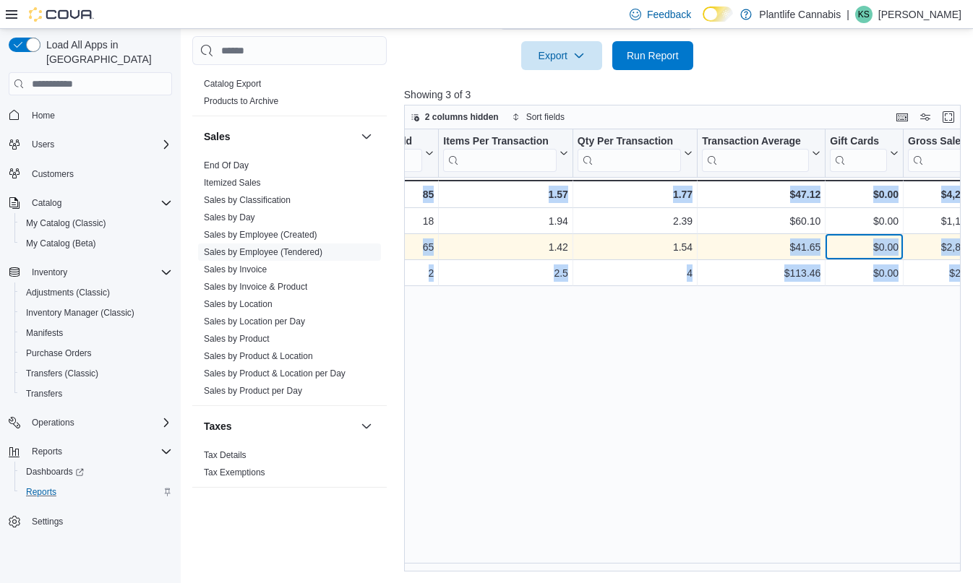
click at [877, 249] on div "$0.00" at bounding box center [863, 247] width 69 height 17
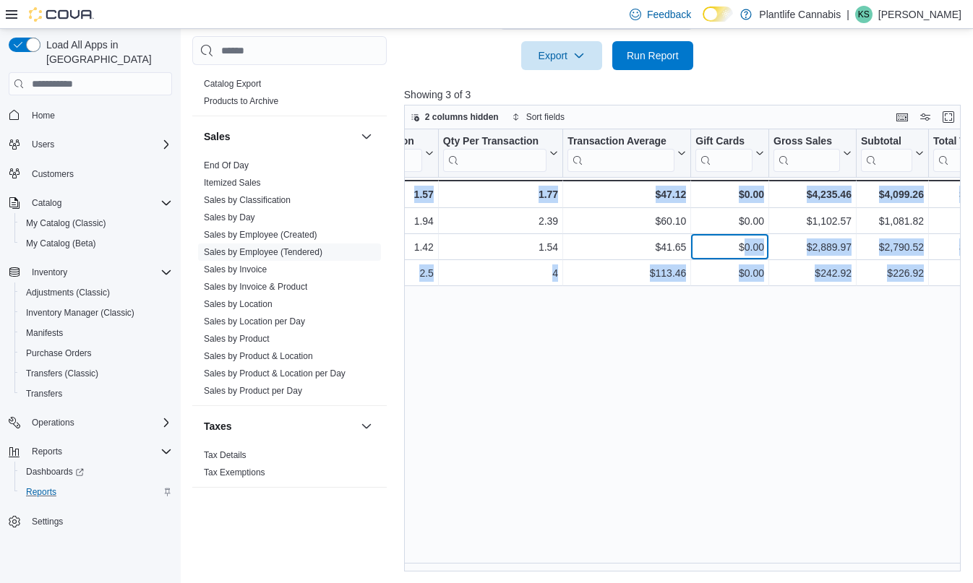
scroll to position [0, 642]
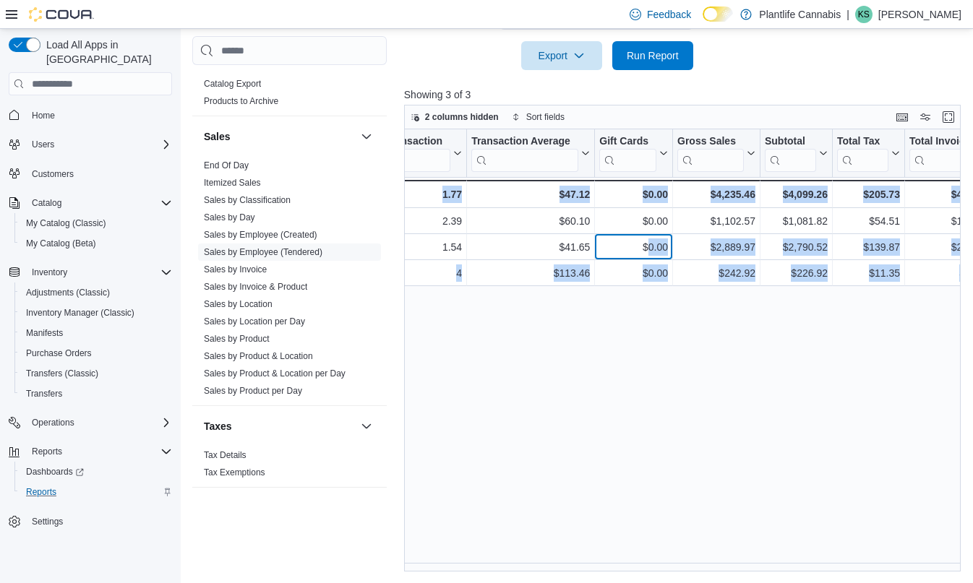
drag, startPoint x: 877, startPoint y: 249, endPoint x: 965, endPoint y: 251, distance: 87.5
click at [965, 251] on div "Tendered Employee Click to view column header actions Invoices Sold Click to vi…" at bounding box center [685, 350] width 562 height 442
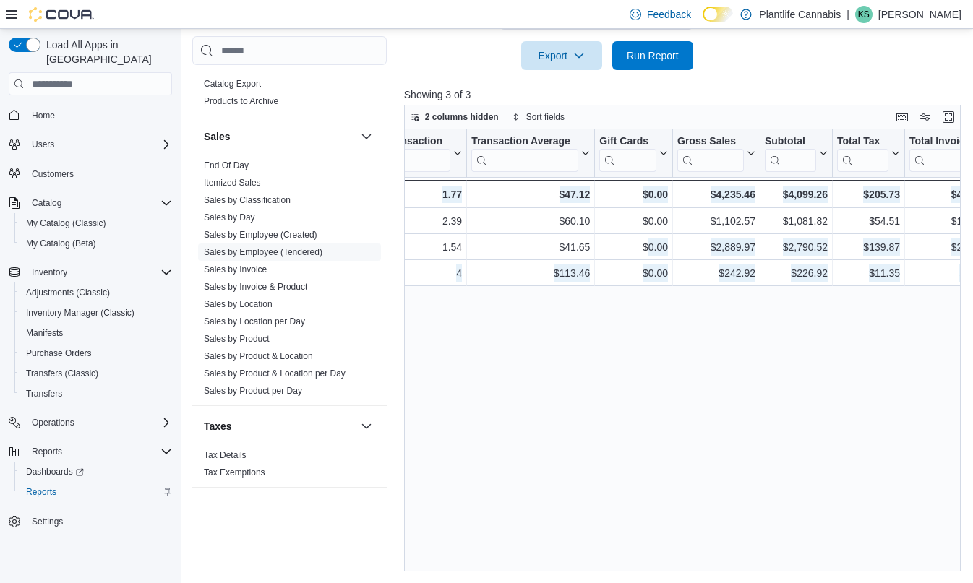
scroll to position [0, 0]
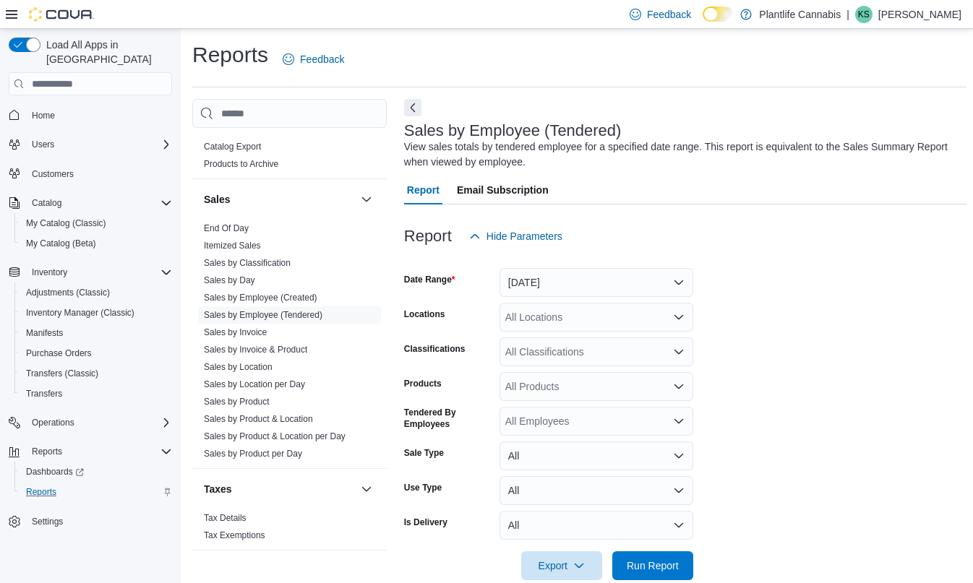
click at [592, 348] on div "All Classifications" at bounding box center [596, 351] width 194 height 29
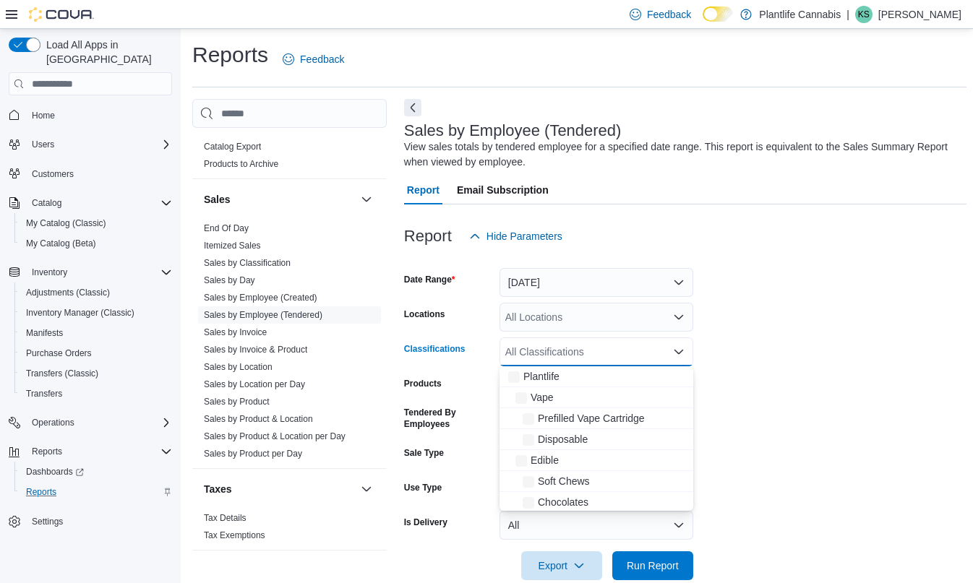
click at [592, 348] on div "All Classifications" at bounding box center [596, 351] width 194 height 29
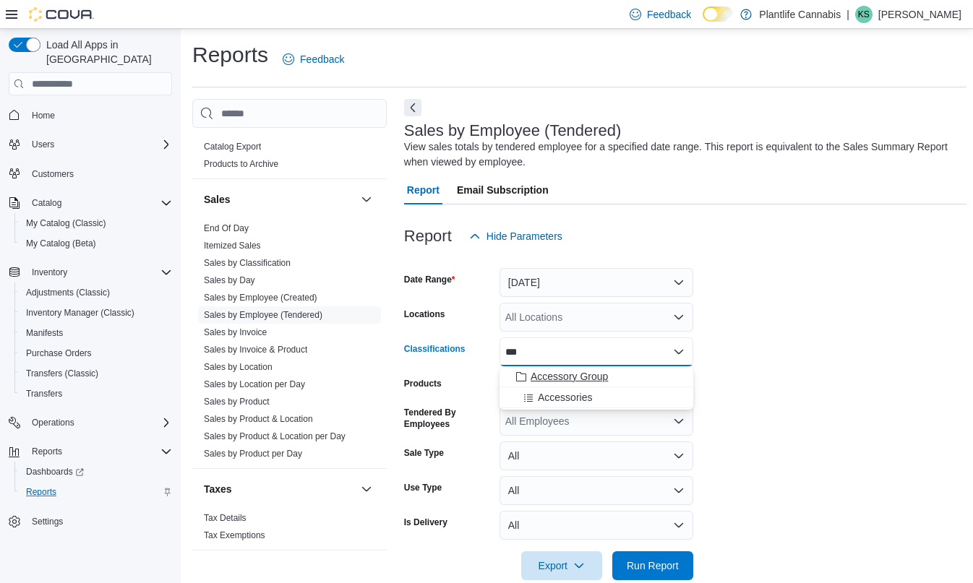
type input "***"
click at [587, 384] on button "Accessory Group" at bounding box center [596, 376] width 194 height 21
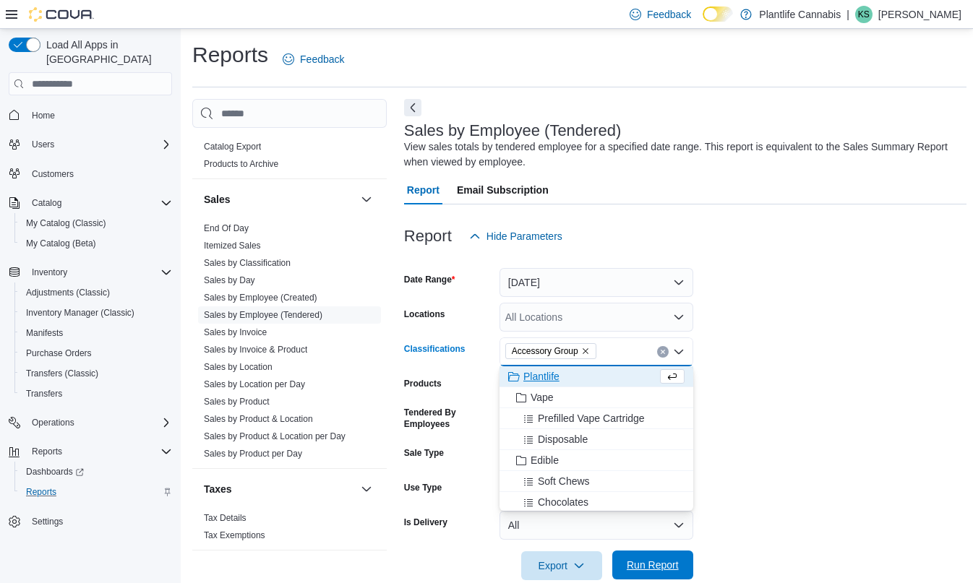
click at [659, 564] on span "Run Report" at bounding box center [652, 565] width 52 height 14
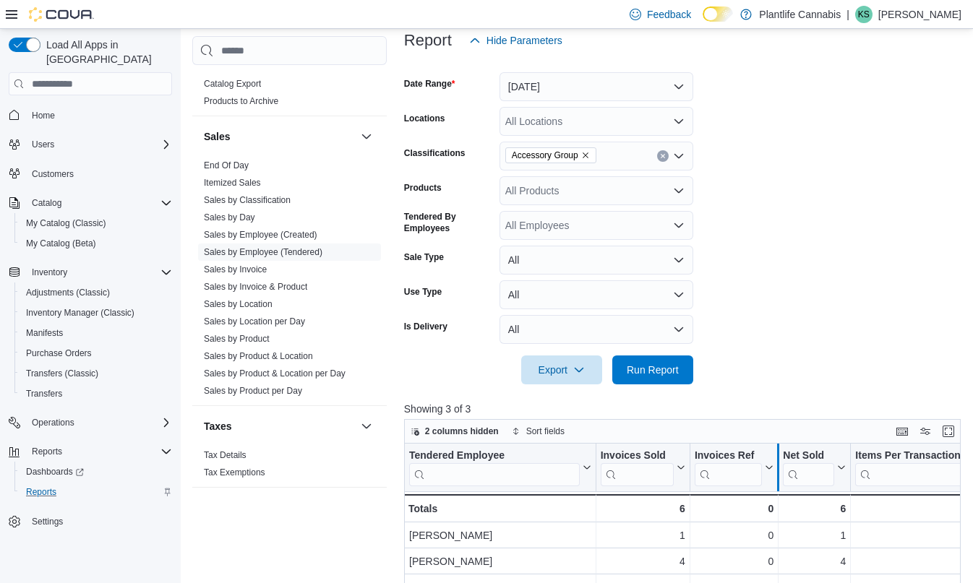
scroll to position [355, 0]
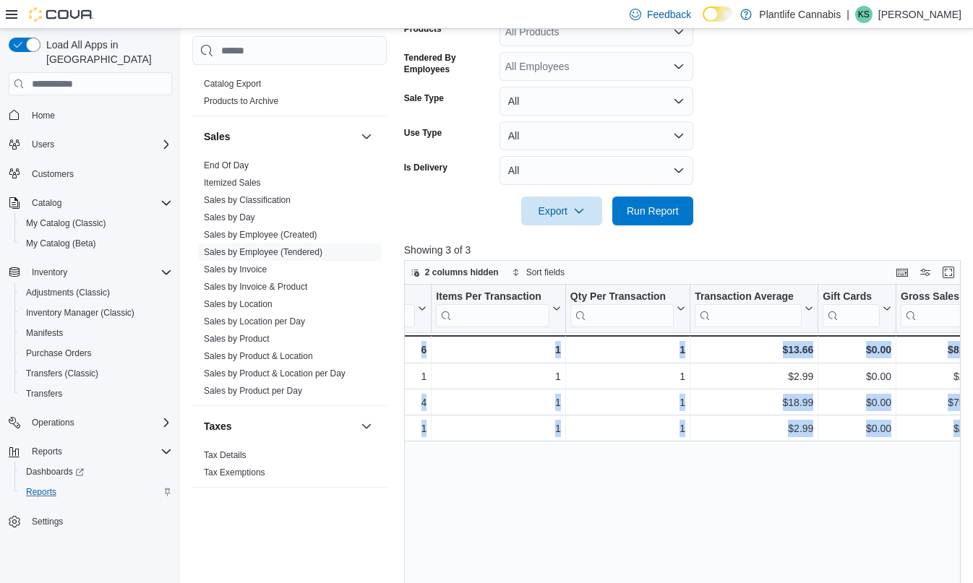
drag, startPoint x: 777, startPoint y: 402, endPoint x: 964, endPoint y: 399, distance: 187.2
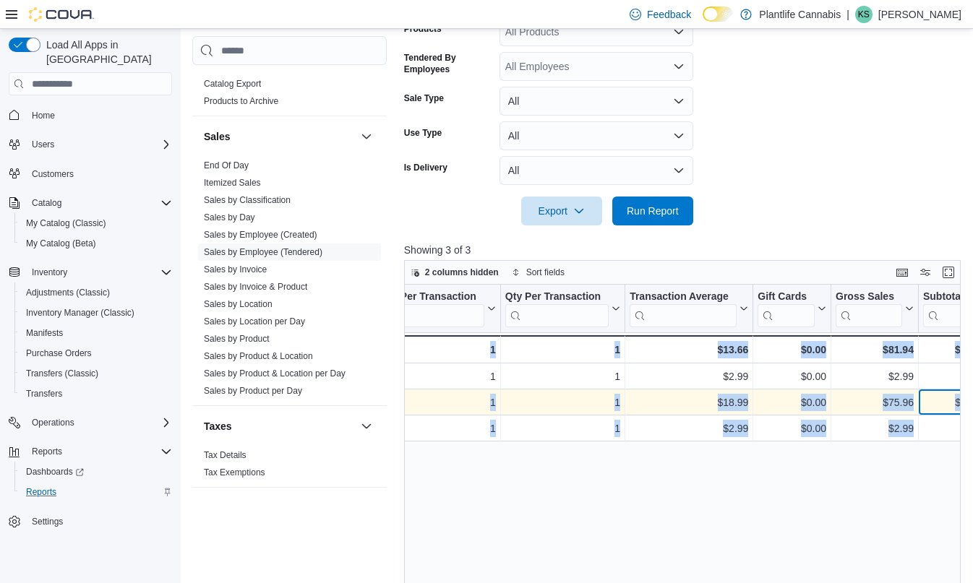
click at [924, 408] on div "$75.96" at bounding box center [954, 403] width 63 height 17
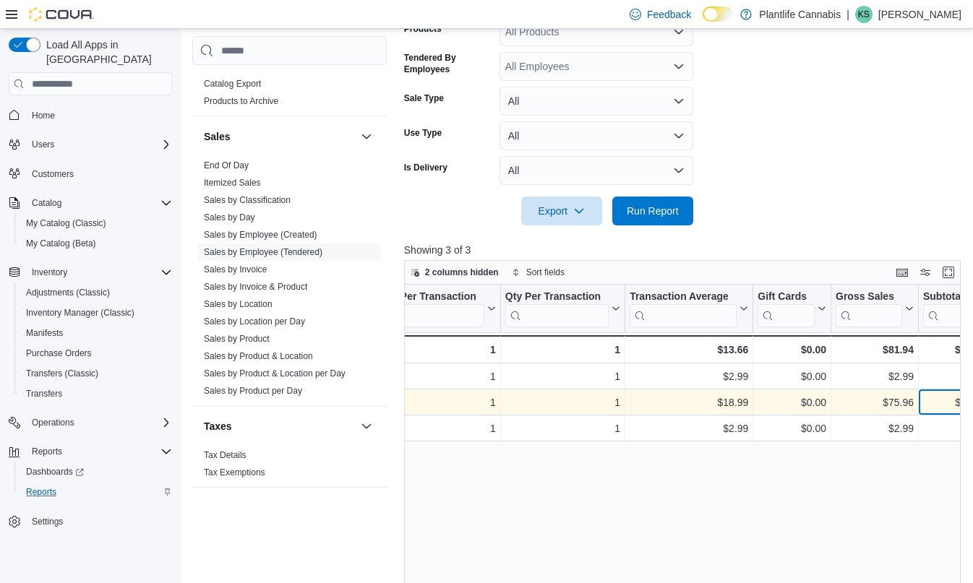
scroll to position [0, 509]
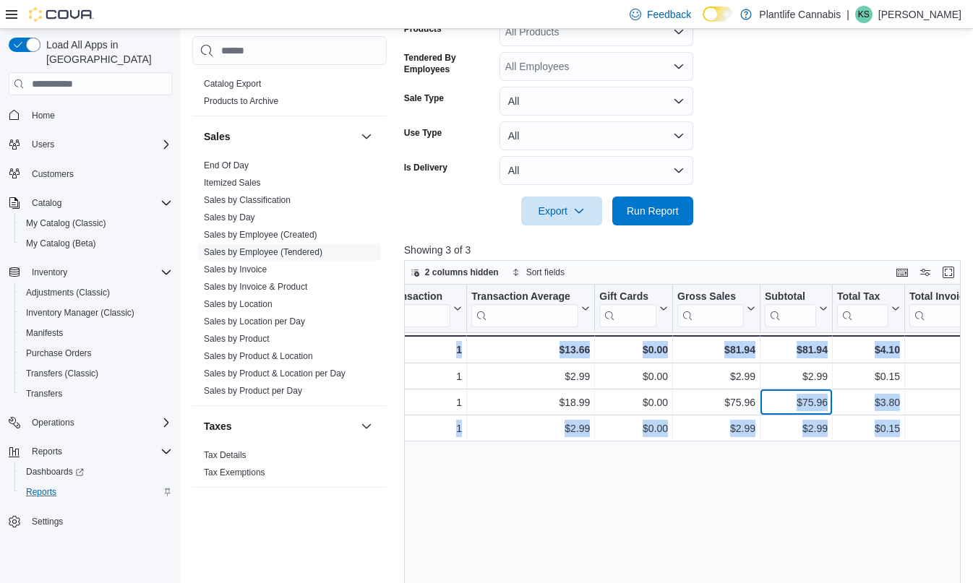
drag, startPoint x: 912, startPoint y: 401, endPoint x: 963, endPoint y: 402, distance: 51.3
click at [963, 402] on div "Tendered Employee Click to view column header actions Invoices Sold Click to vi…" at bounding box center [685, 506] width 562 height 442
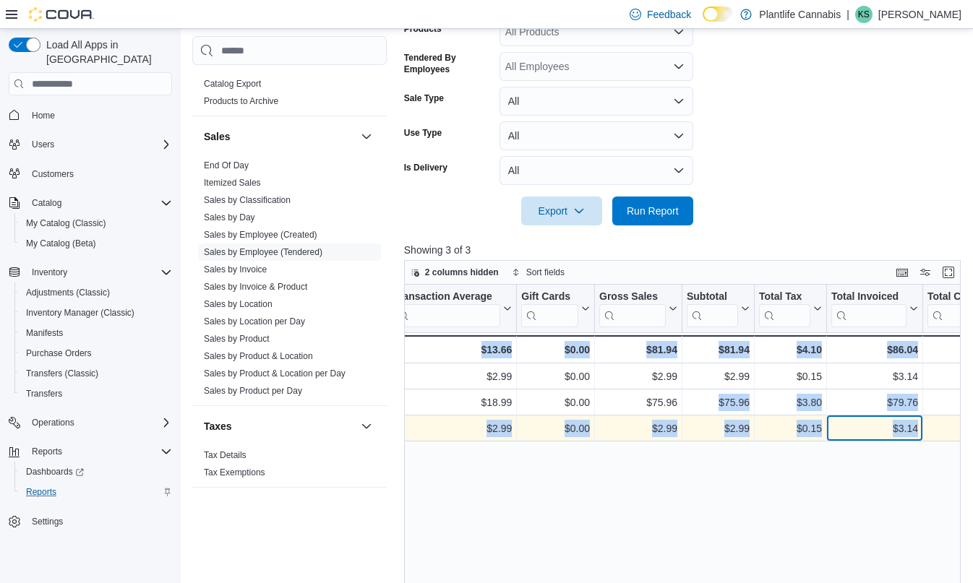
click at [889, 416] on div "$3.14 - Total Invoiced, column 12, row 3" at bounding box center [875, 429] width 96 height 26
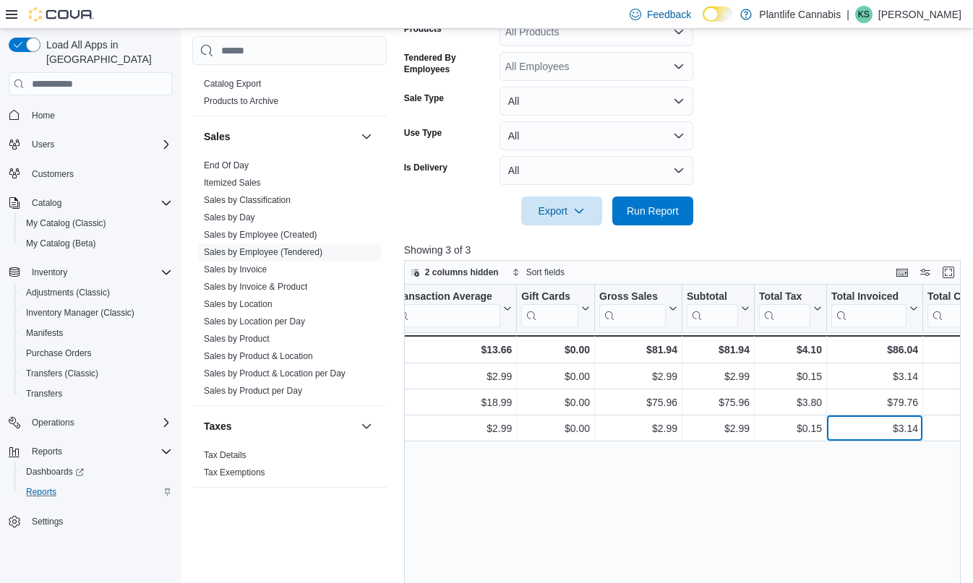
scroll to position [0, 0]
